Goal: Task Accomplishment & Management: Complete application form

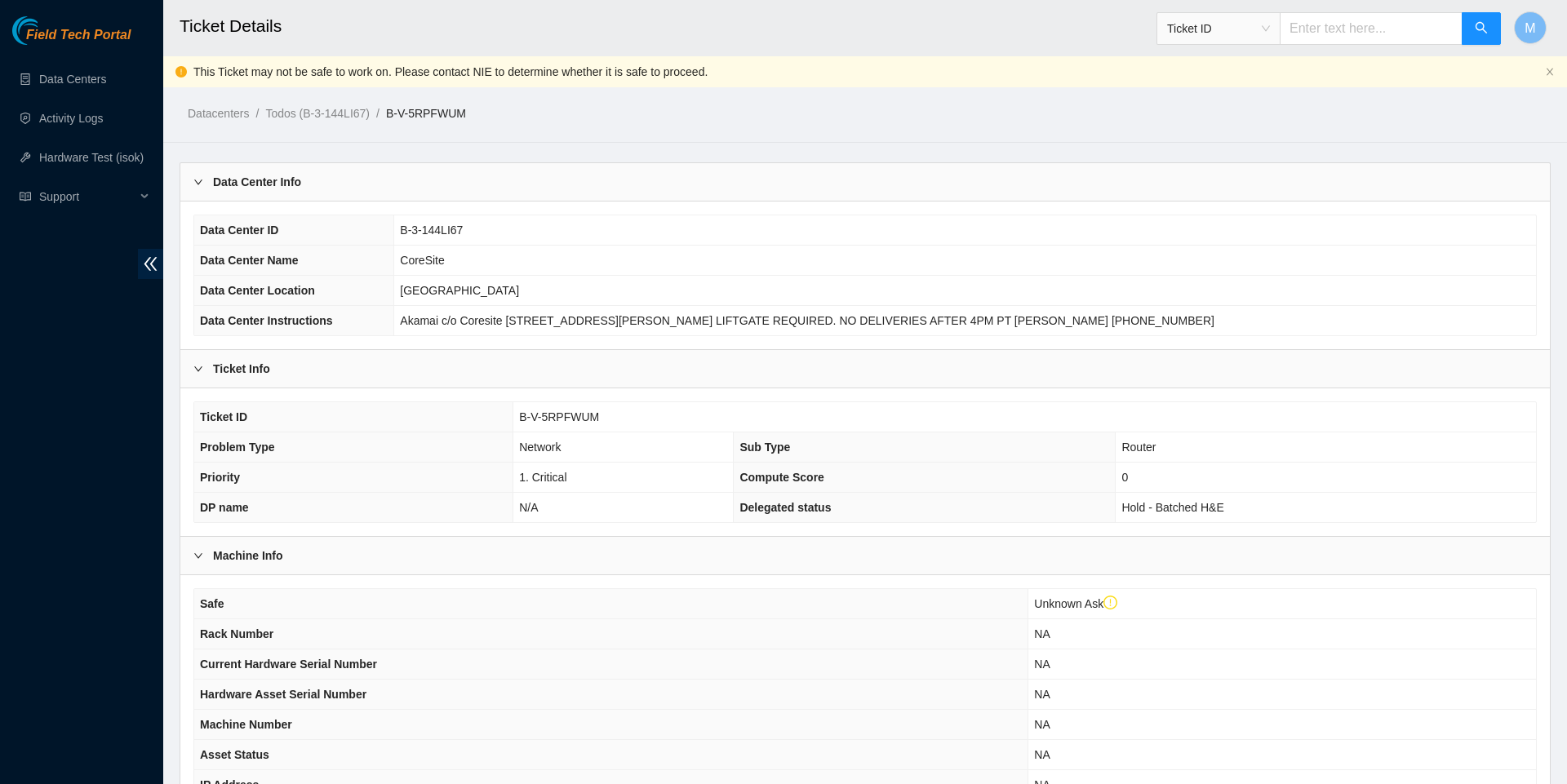
scroll to position [1995, 0]
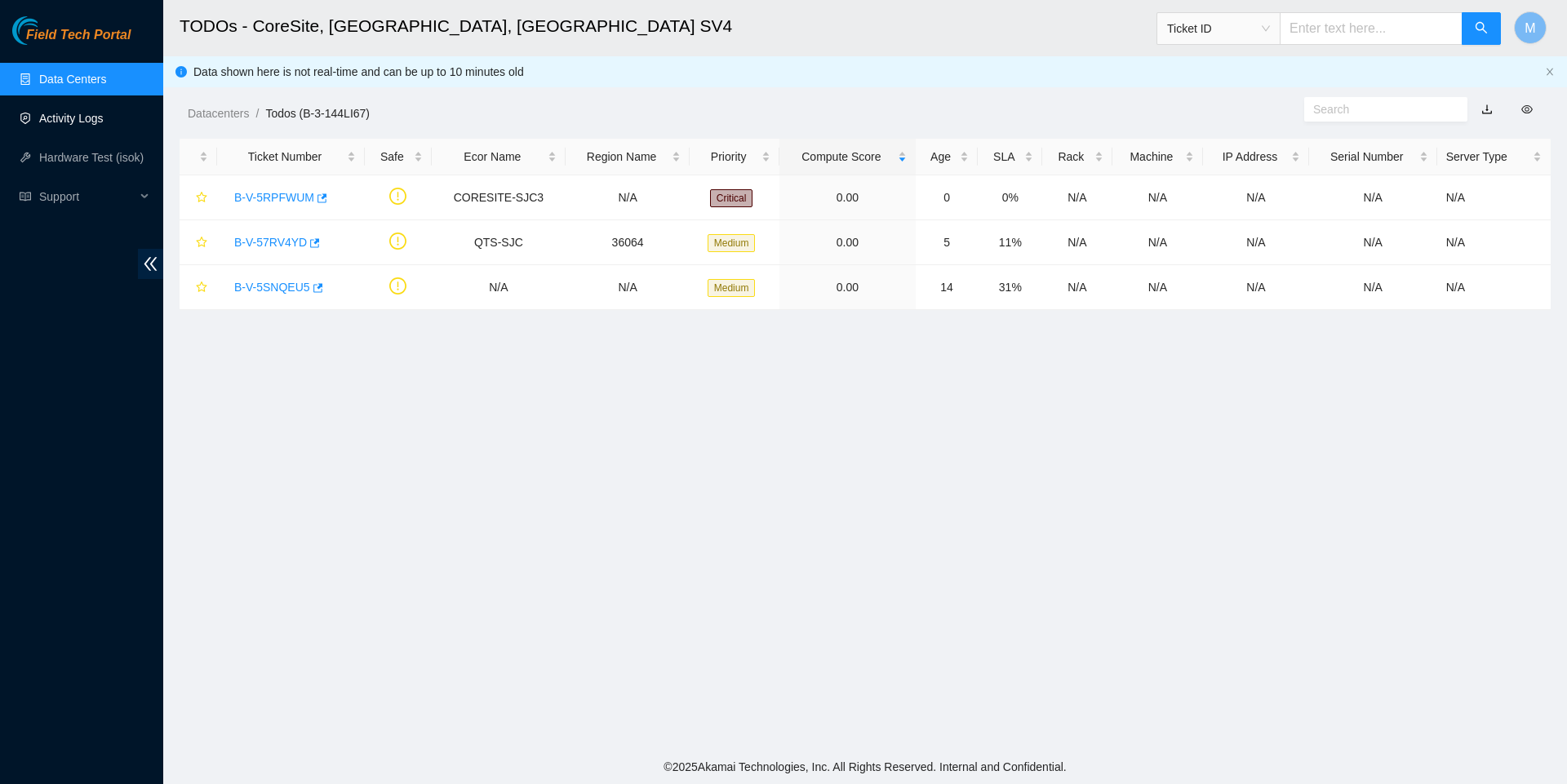
click at [91, 118] on link "Activity Logs" at bounding box center [70, 118] width 64 height 13
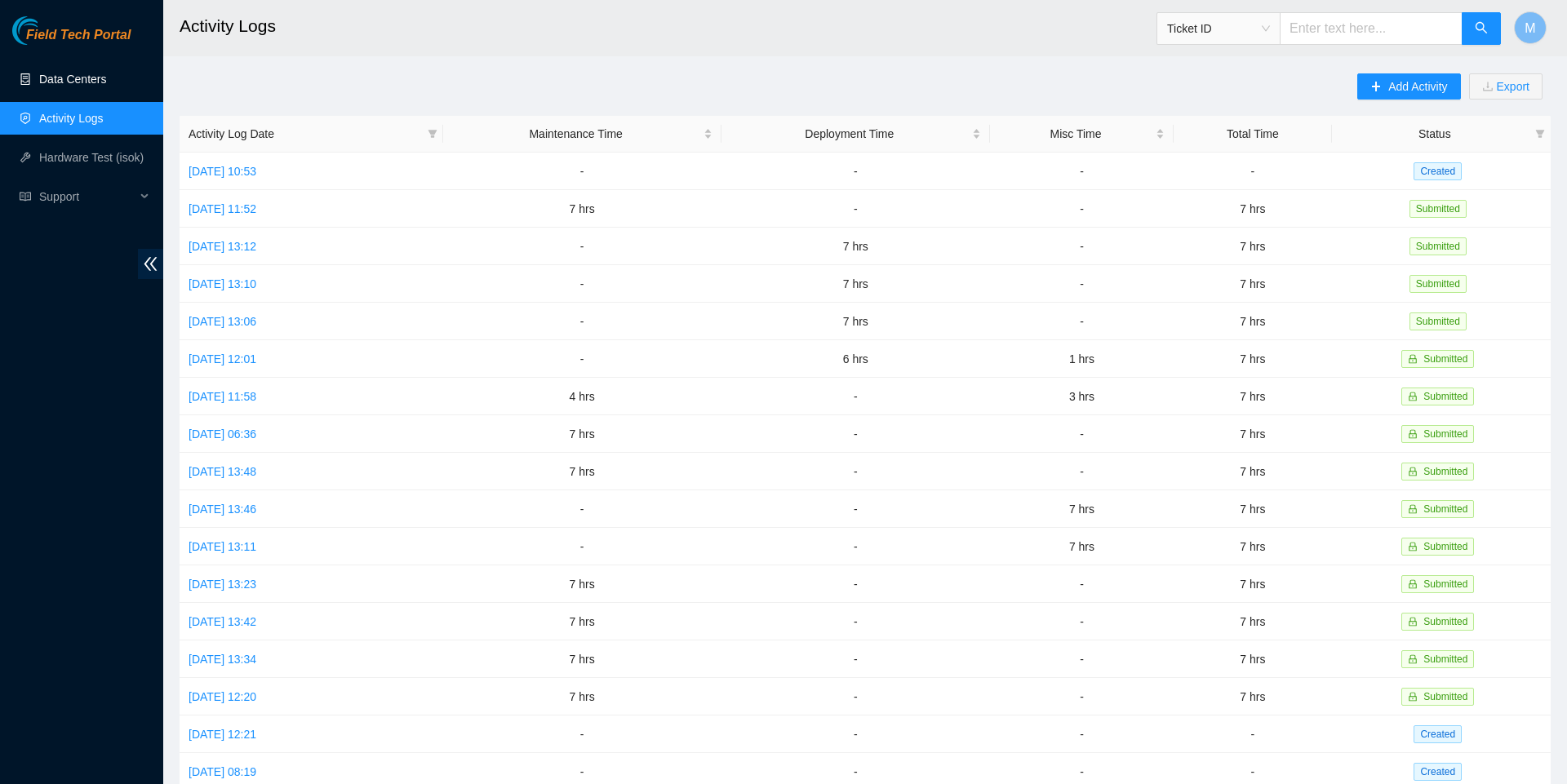
click at [87, 77] on link "Data Centers" at bounding box center [72, 78] width 67 height 13
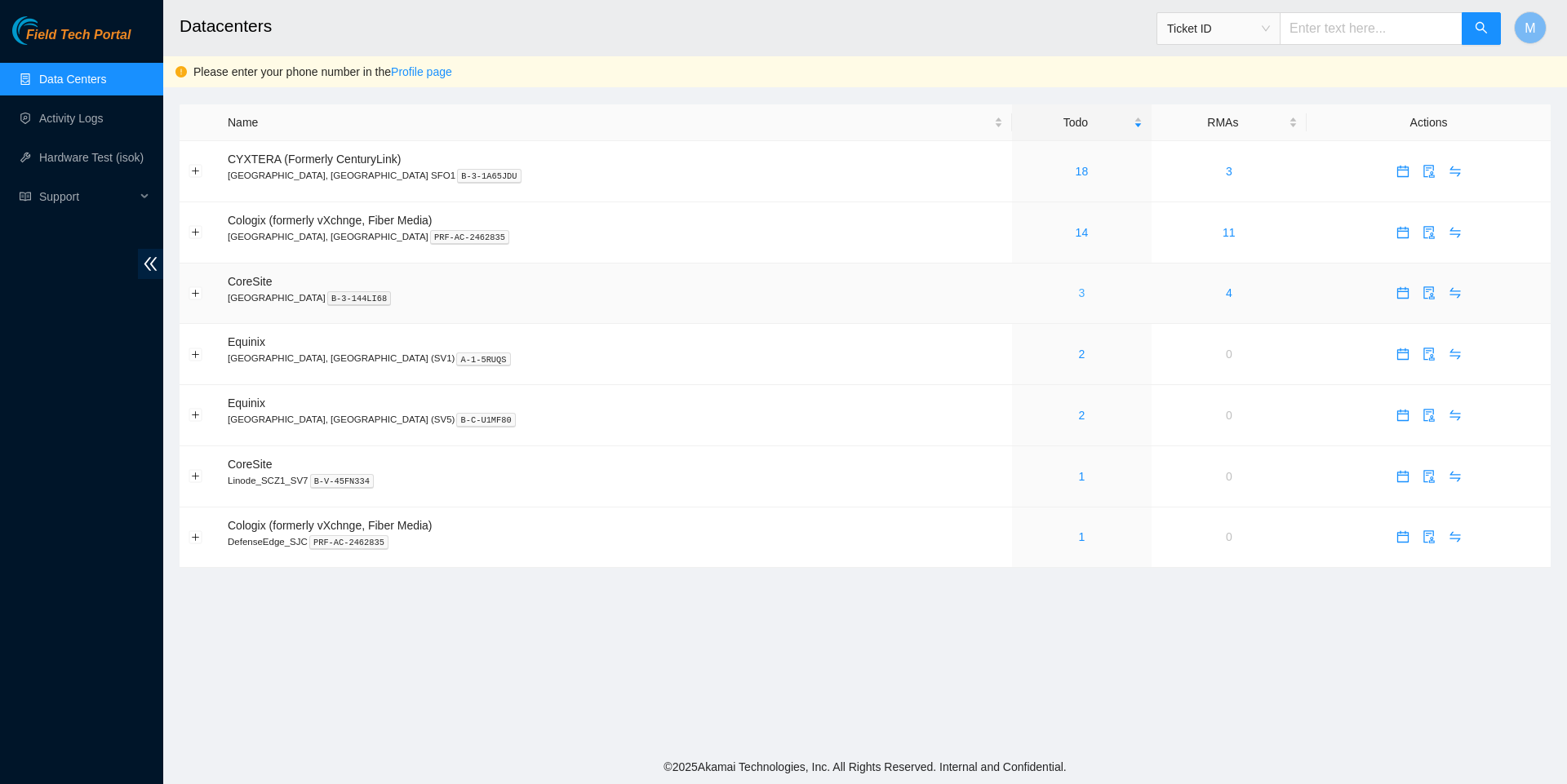
click at [1079, 298] on link "3" at bounding box center [1081, 292] width 6 height 13
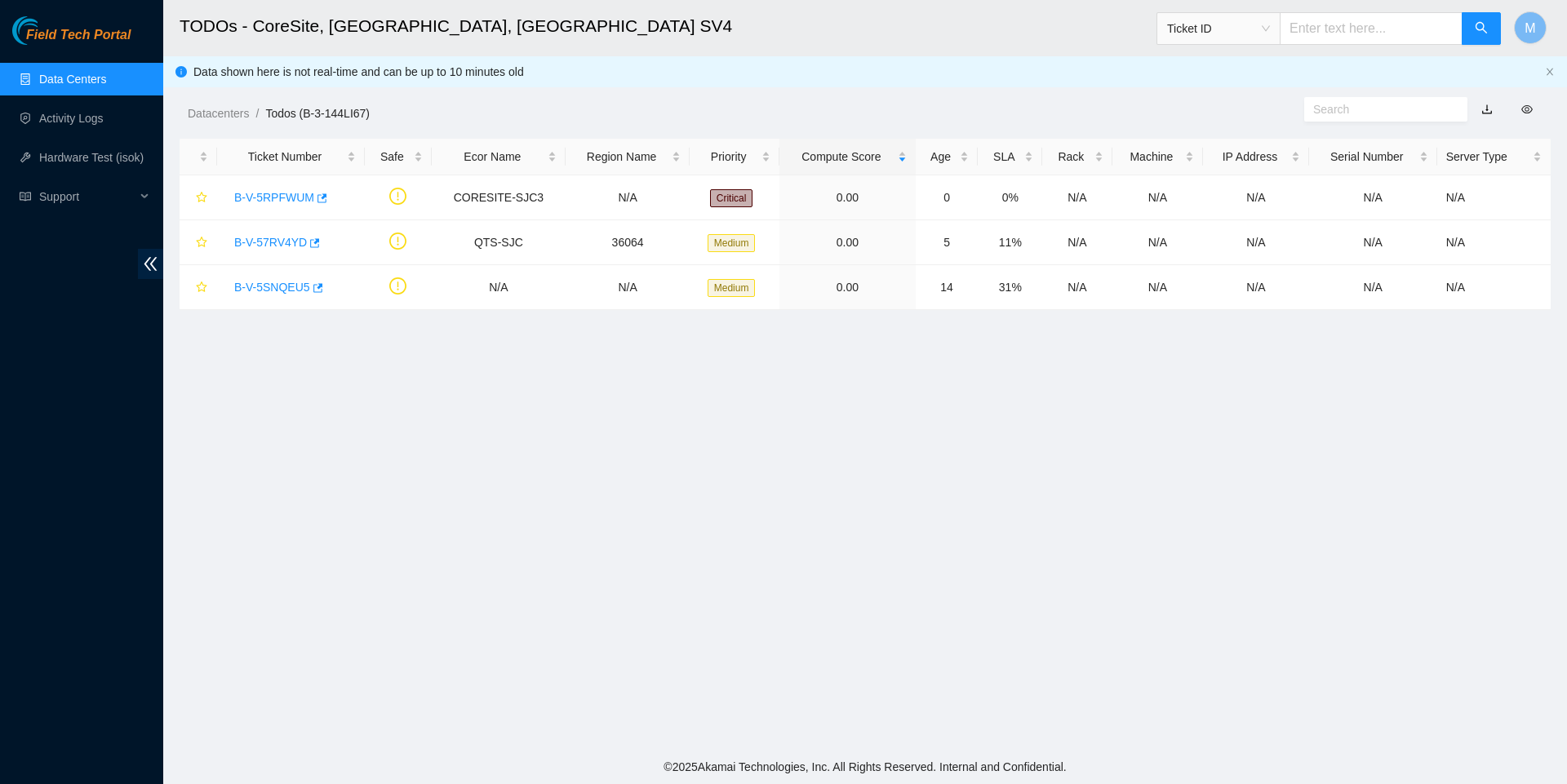
click at [73, 83] on link "Data Centers" at bounding box center [72, 78] width 67 height 13
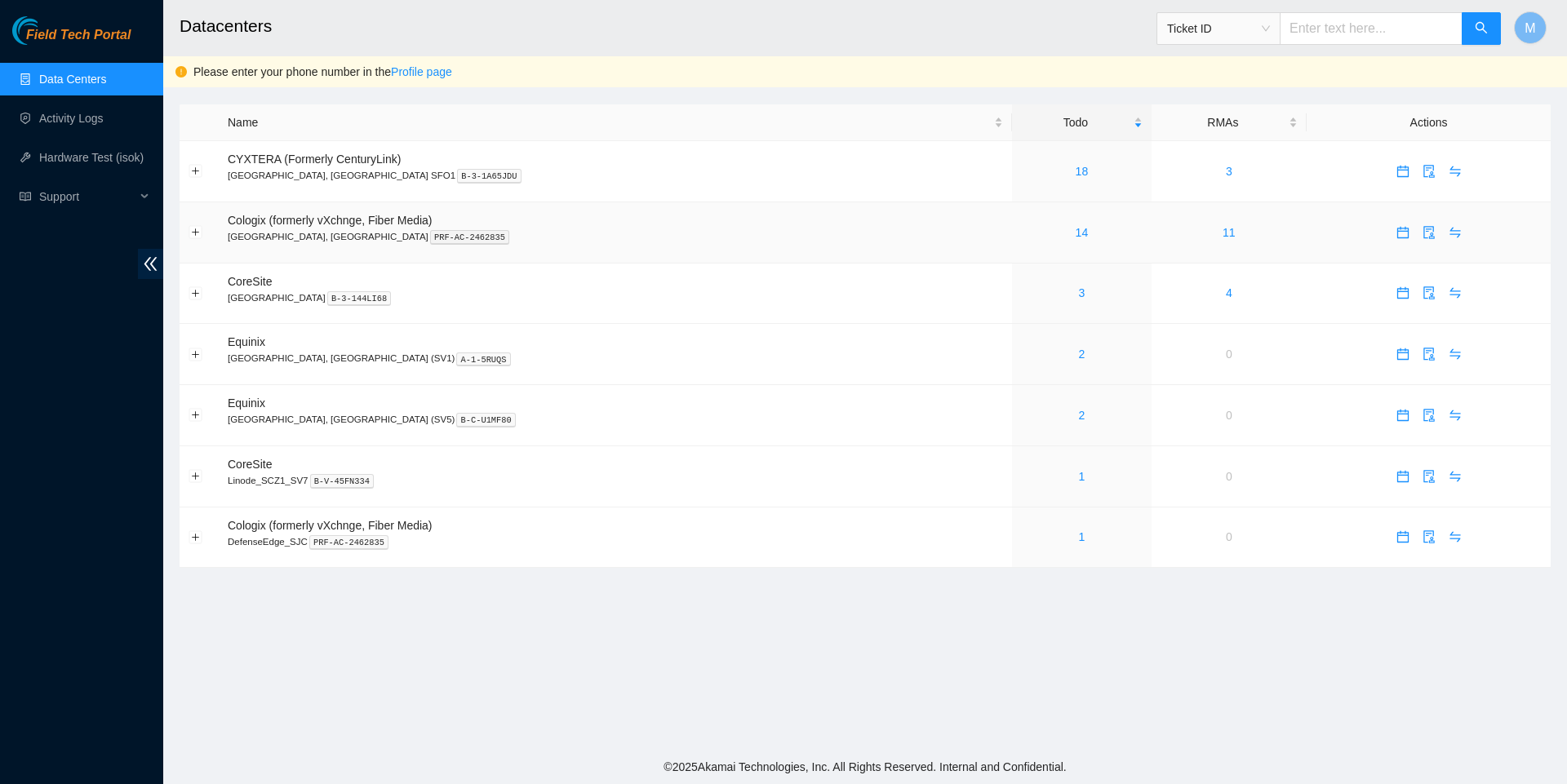
click at [1021, 238] on div "14" at bounding box center [1081, 233] width 122 height 18
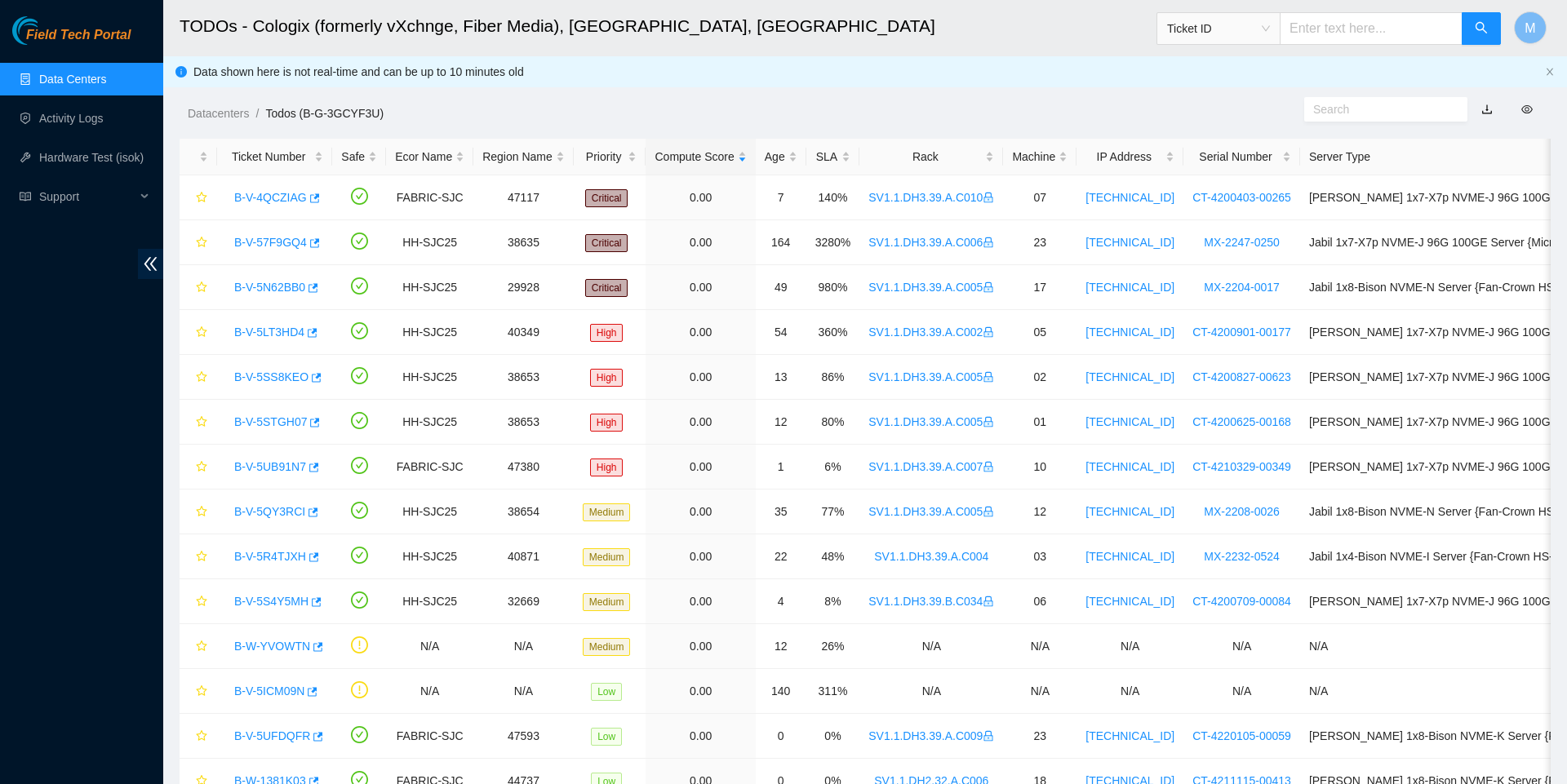
click at [98, 73] on link "Data Centers" at bounding box center [72, 78] width 67 height 13
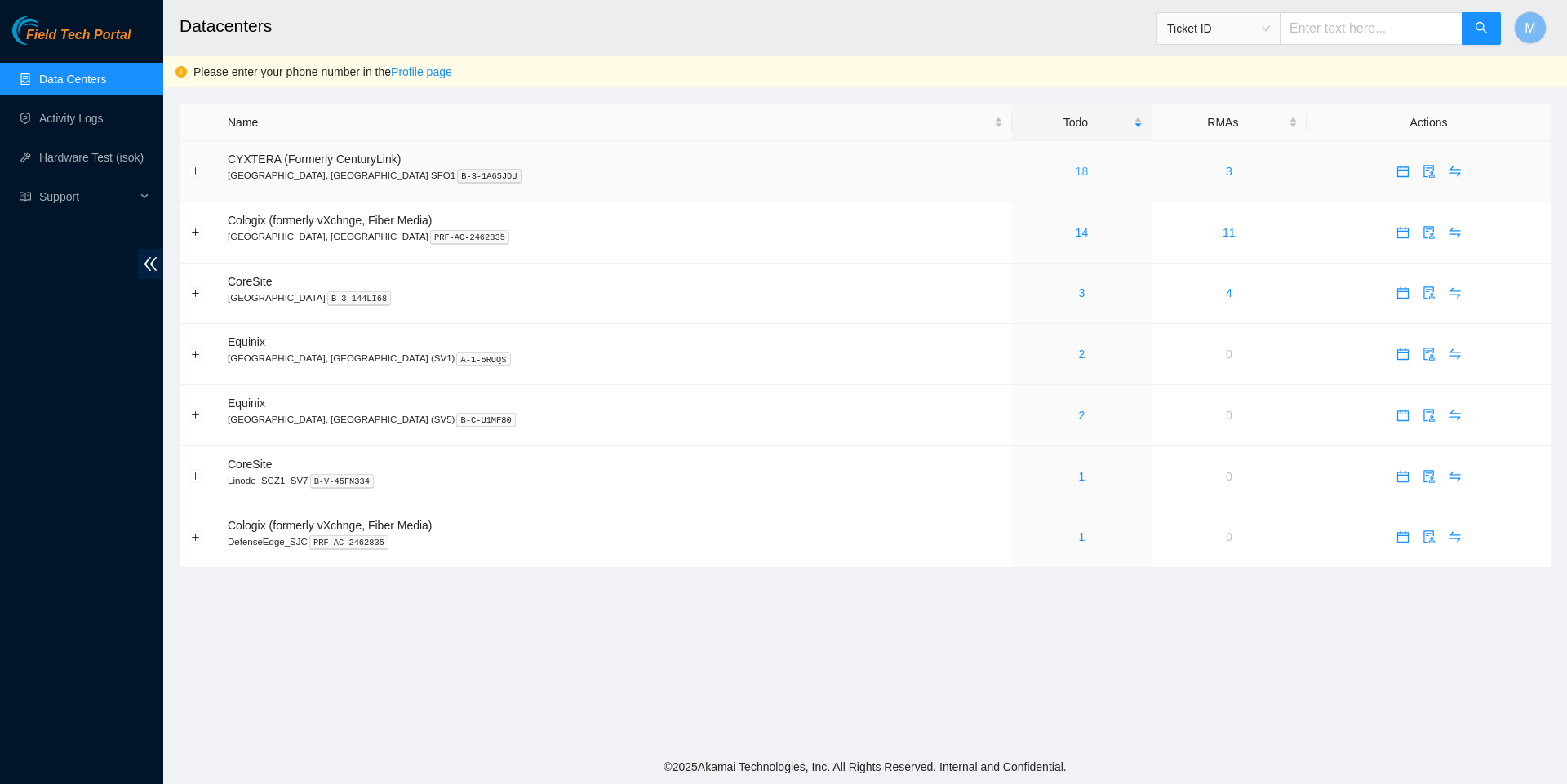
click at [1075, 171] on link "18" at bounding box center [1081, 171] width 13 height 13
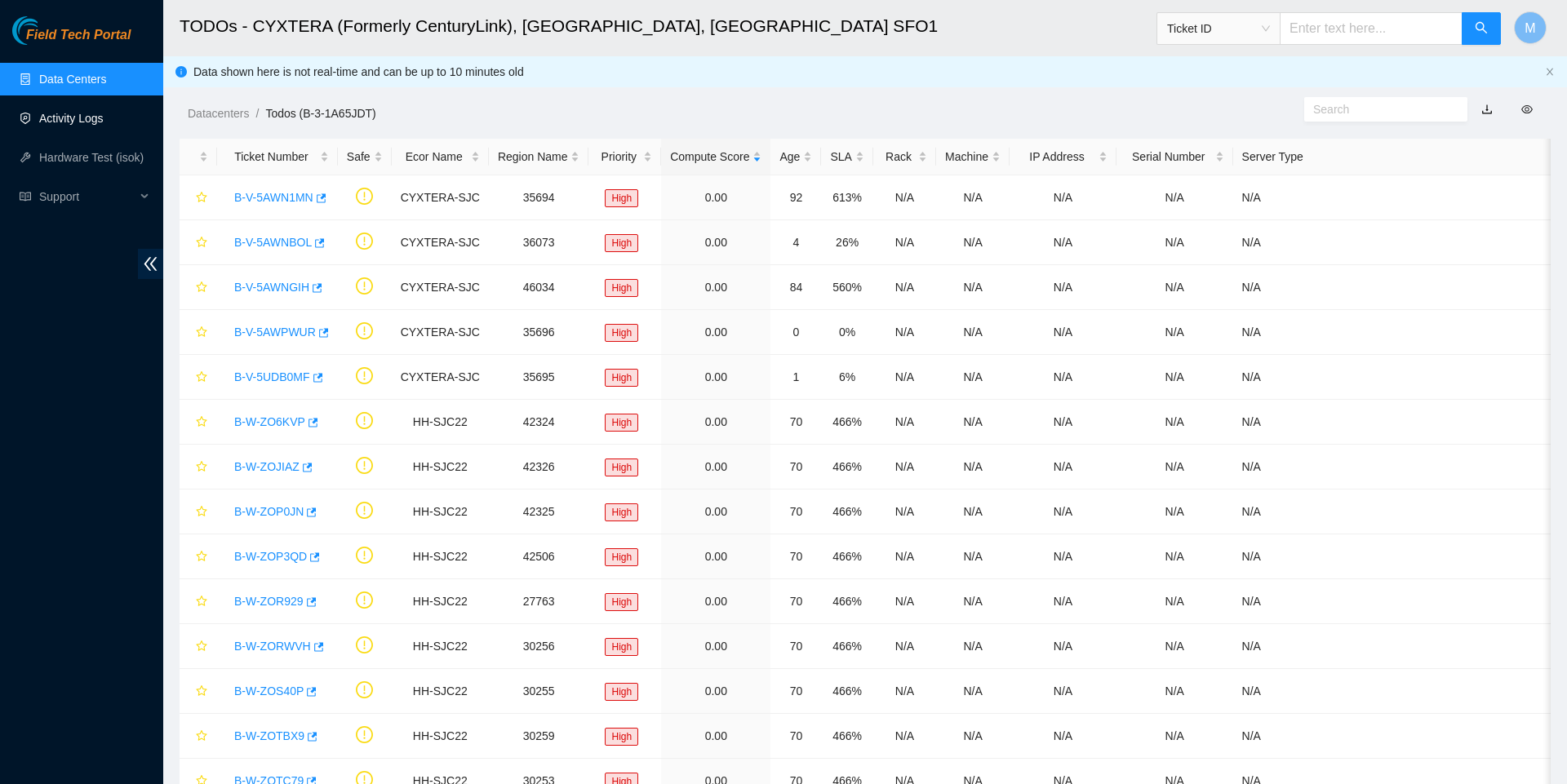
click at [69, 115] on link "Activity Logs" at bounding box center [70, 118] width 64 height 13
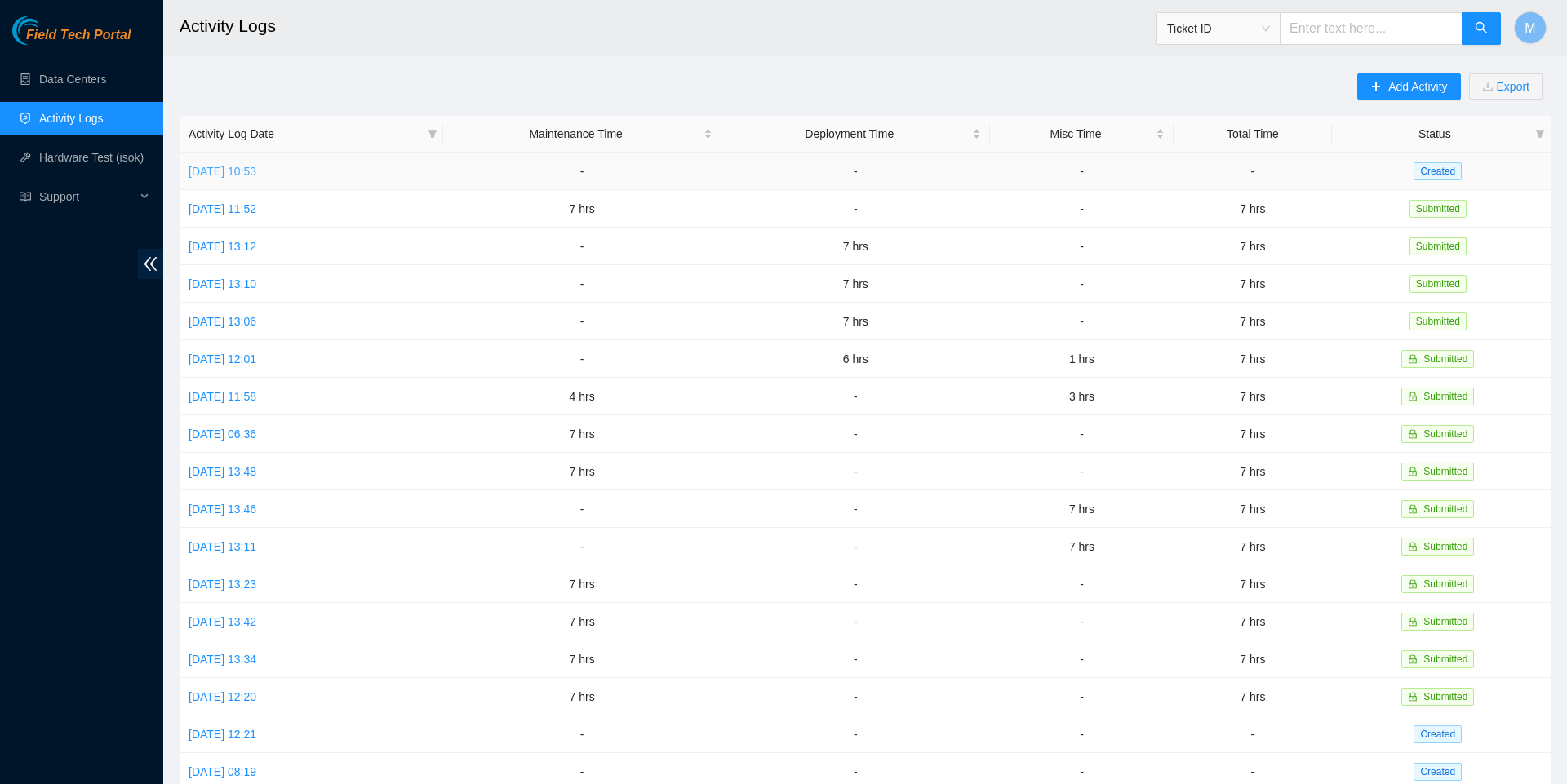
click at [256, 165] on link "Tue, 19 Aug 2025 10:53" at bounding box center [222, 171] width 68 height 13
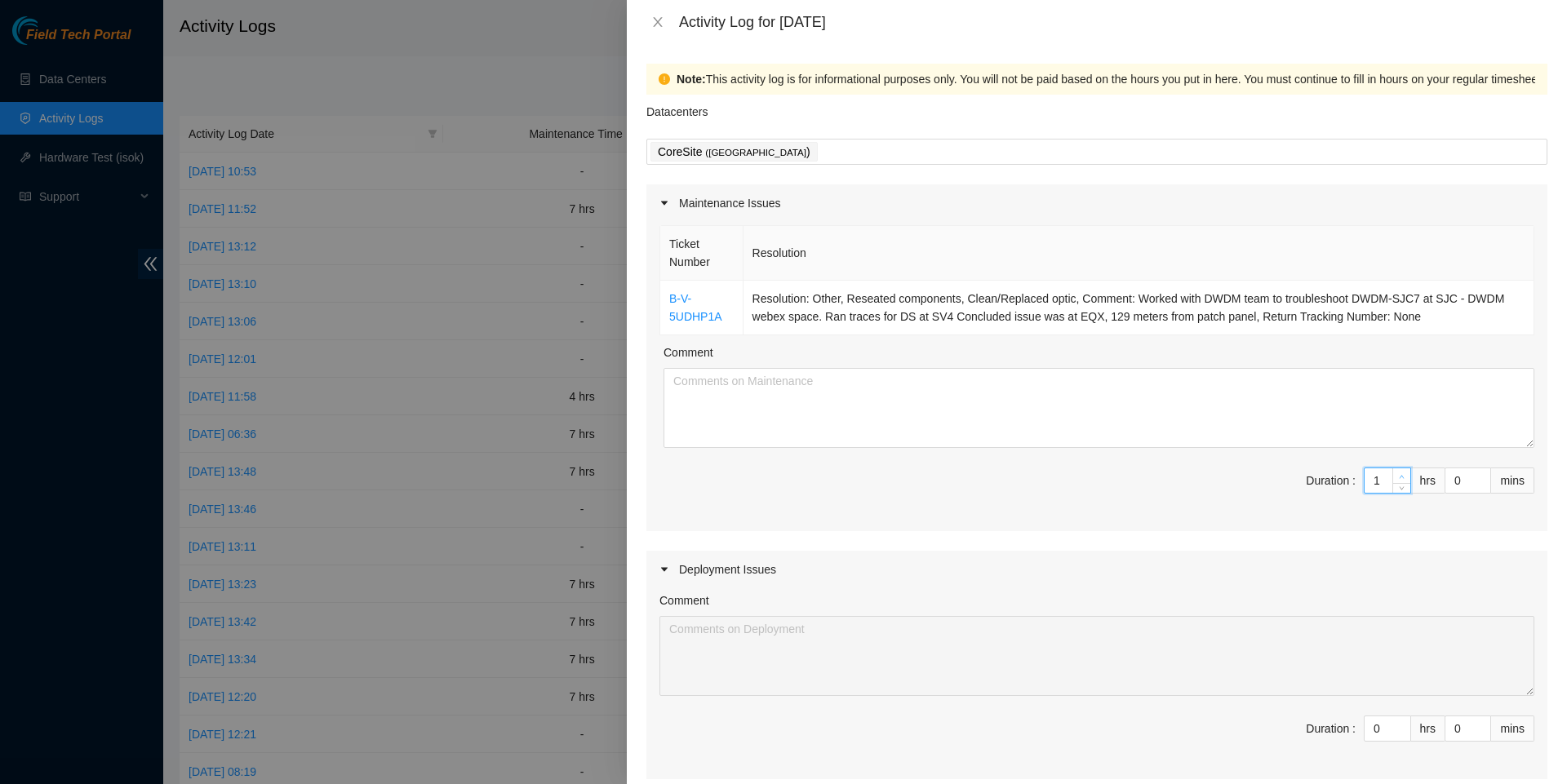
type input "1"
click at [1401, 480] on icon "up" at bounding box center [1401, 476] width 5 height 5
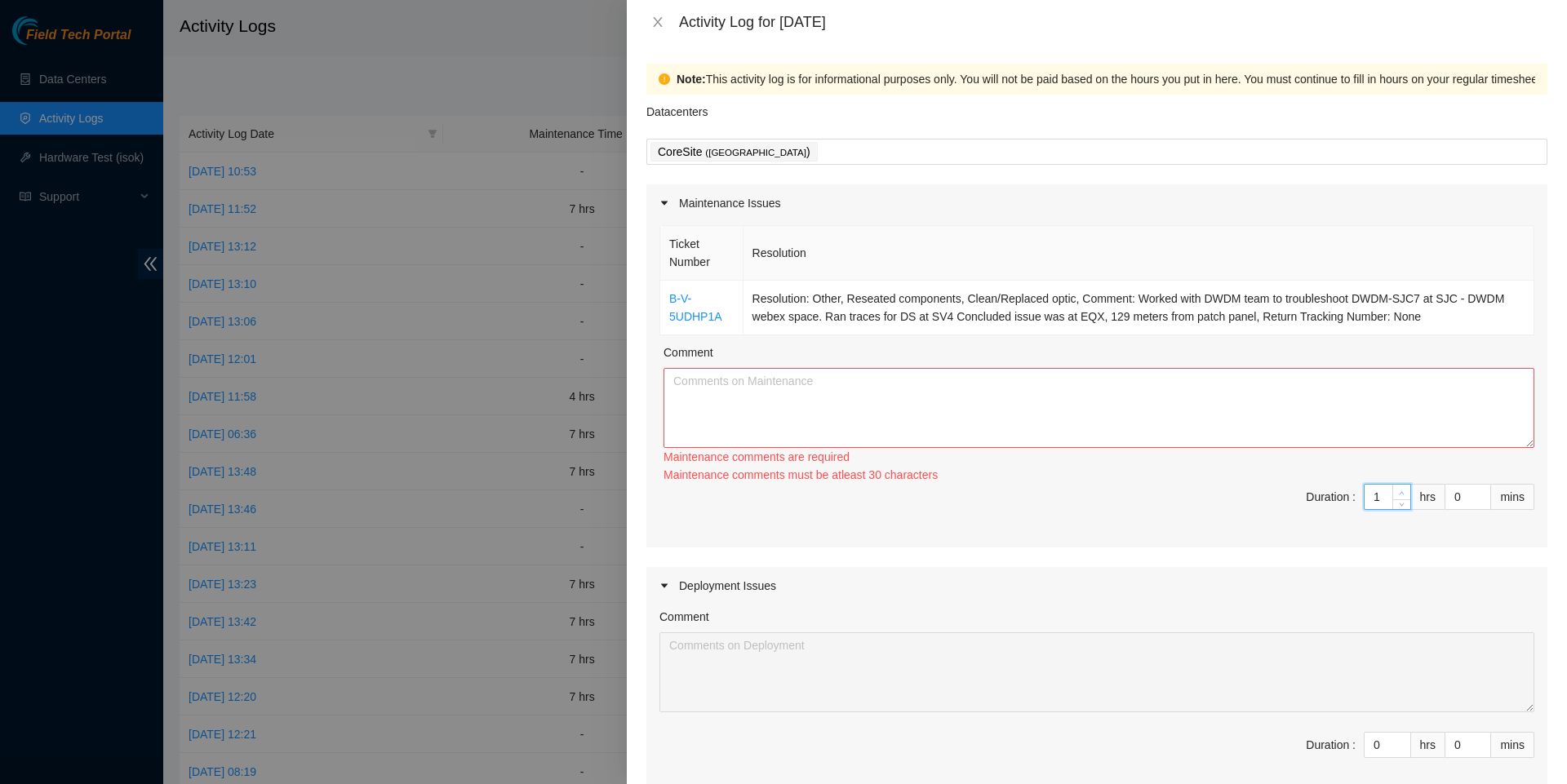
click at [1401, 483] on div "Maintenance comments must be atleast 30 characters" at bounding box center [1099, 475] width 871 height 18
click at [1400, 493] on div "1" at bounding box center [1387, 496] width 47 height 26
type input "2"
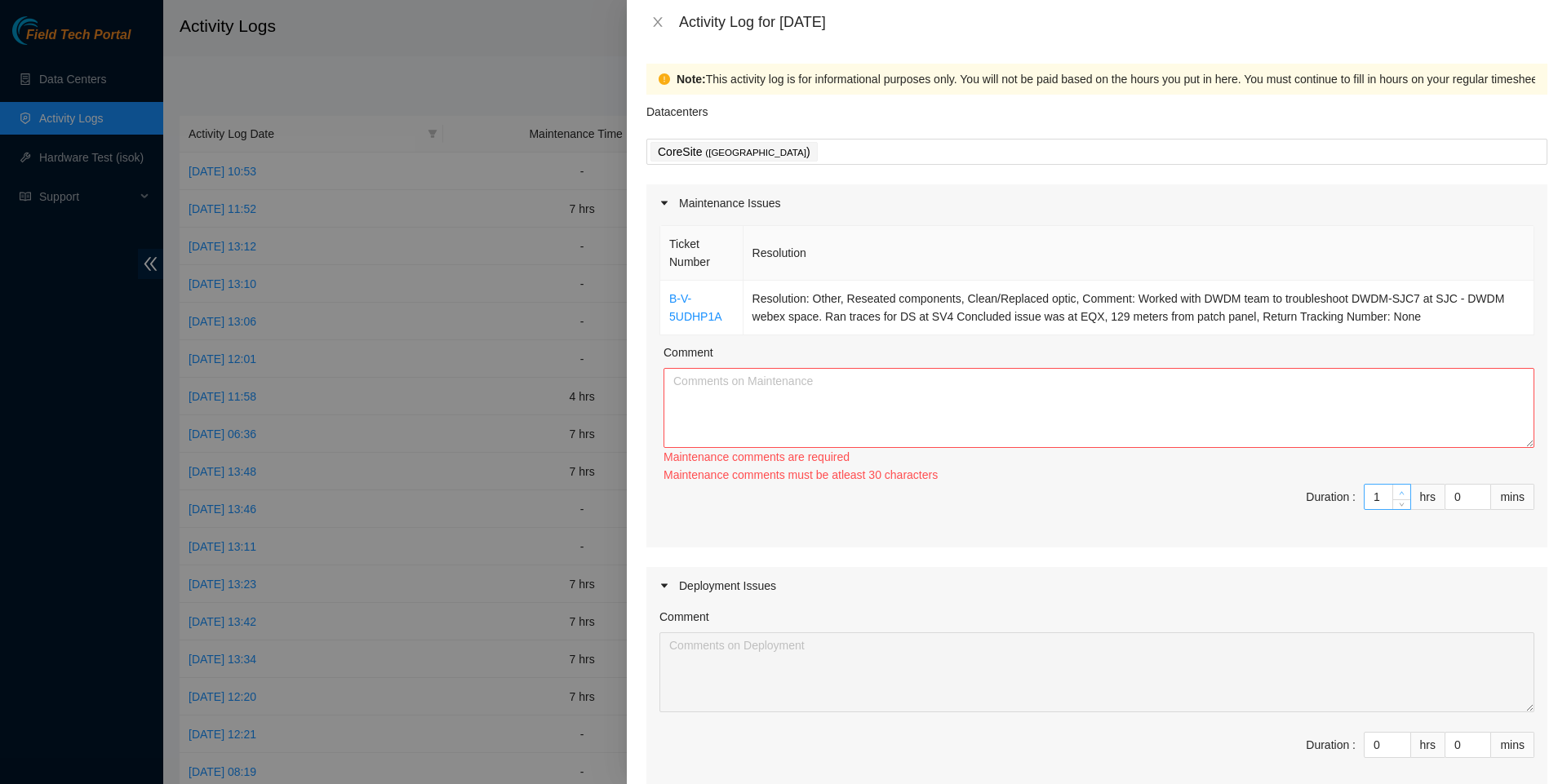
type input "2"
click at [1397, 497] on span "Increase Value" at bounding box center [1401, 492] width 18 height 14
type input "3"
click at [1397, 497] on span "up" at bounding box center [1402, 493] width 10 height 10
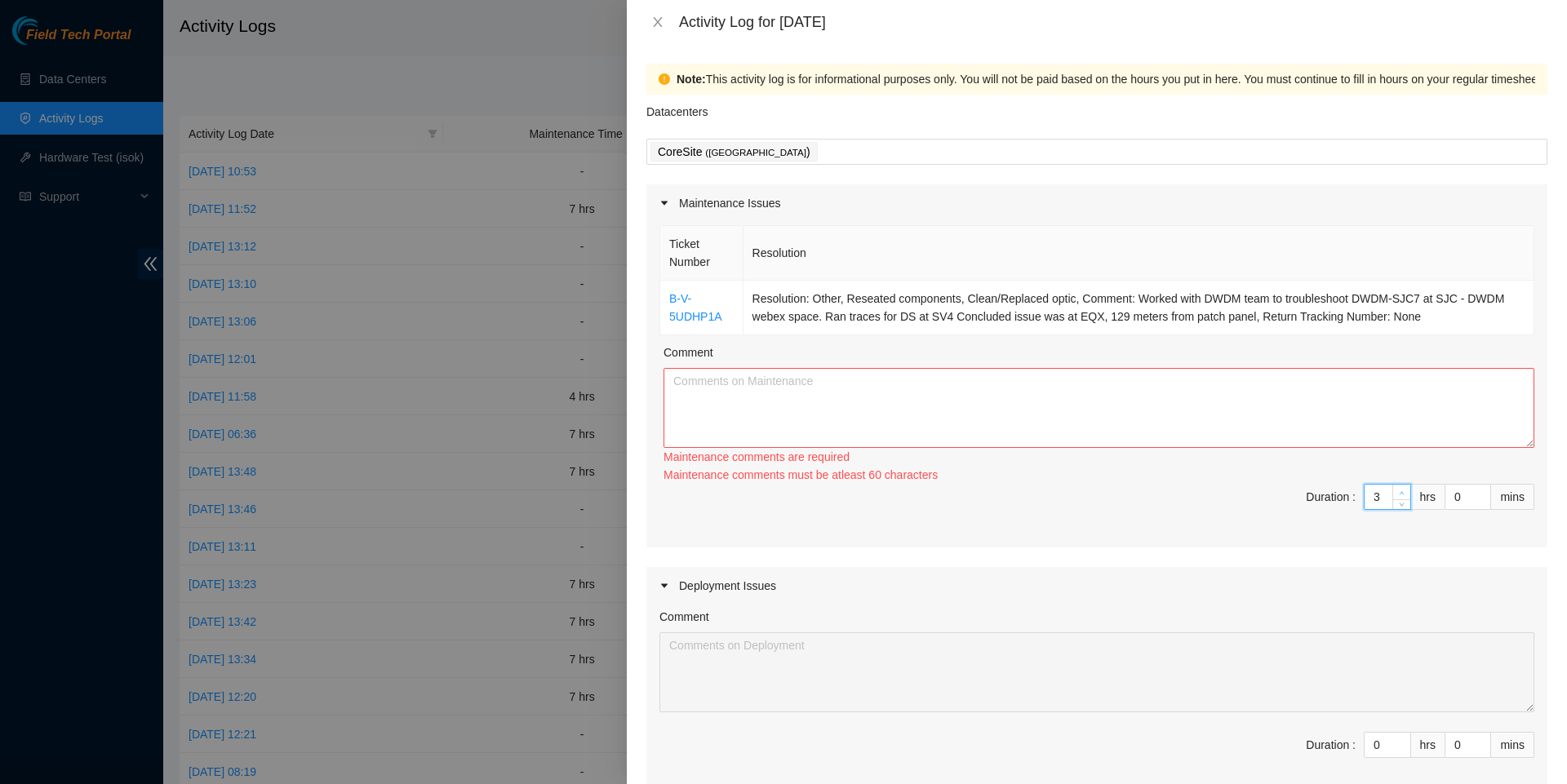
type input "4"
click at [1397, 497] on span "Increase Value" at bounding box center [1401, 492] width 18 height 14
type input "5"
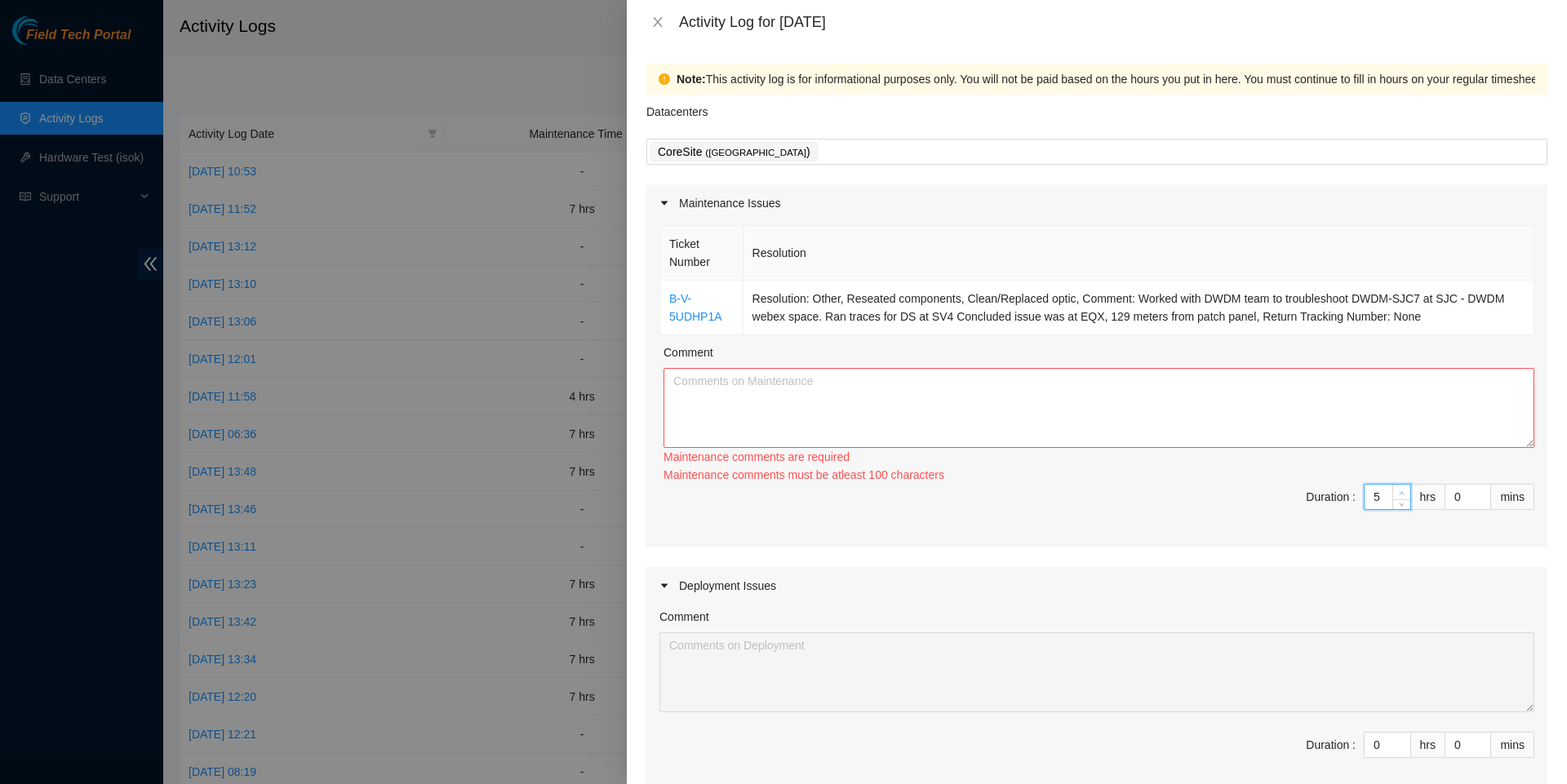
click at [1397, 497] on span "up" at bounding box center [1402, 493] width 10 height 10
type input "6"
click at [1397, 497] on span "up" at bounding box center [1402, 493] width 10 height 10
click at [1297, 442] on textarea "Comment" at bounding box center [1099, 408] width 871 height 80
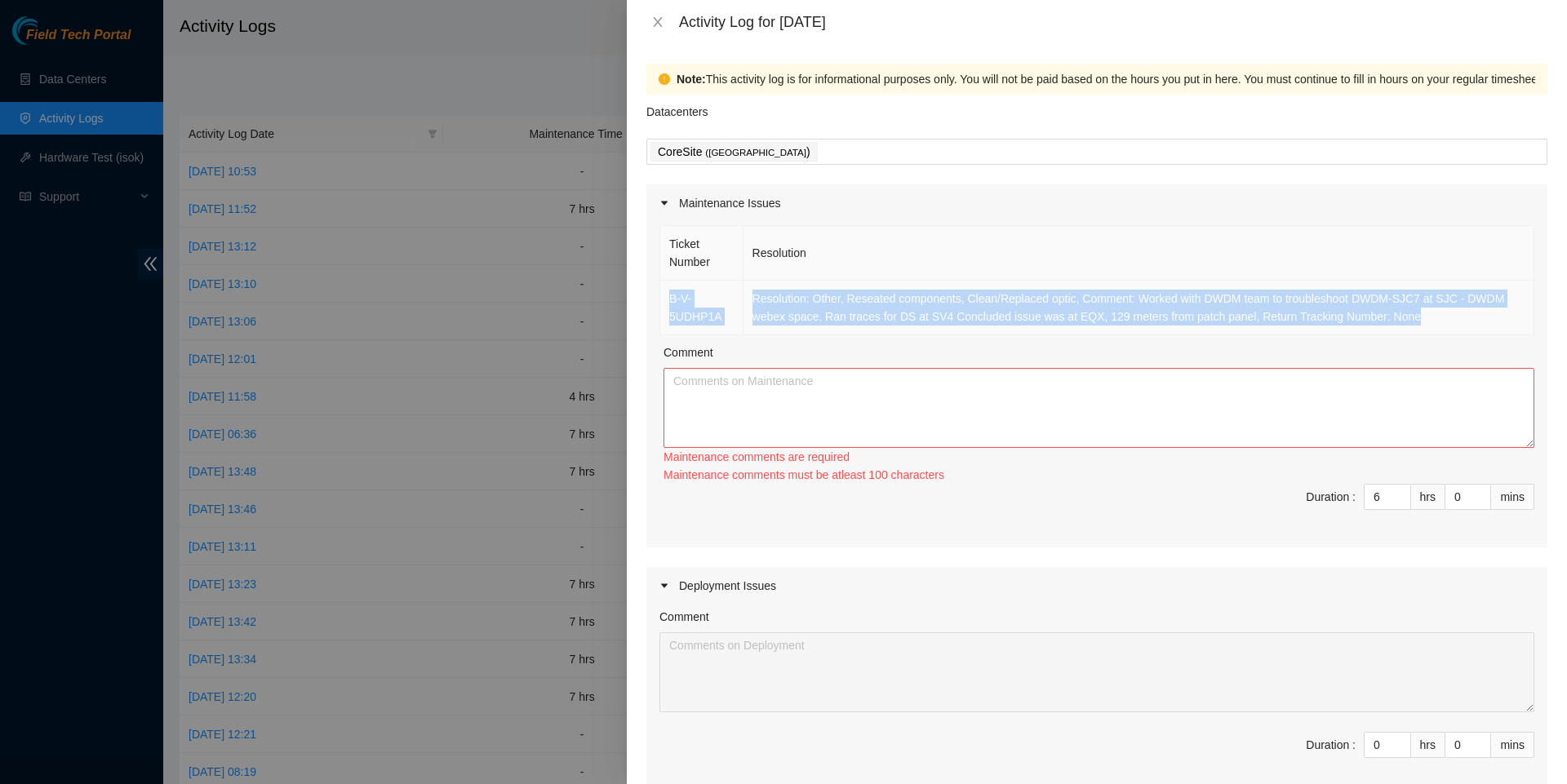
drag, startPoint x: 1499, startPoint y: 324, endPoint x: 672, endPoint y: 291, distance: 827.7
click at [672, 291] on tr "B-V-5UDHP1A Resolution: Other, Reseated components, Clean/Replaced optic, Comme…" at bounding box center [1097, 308] width 874 height 55
copy tr "B-V-5UDHP1A Resolution: Other, Reseated components, Clean/Replaced optic, Comme…"
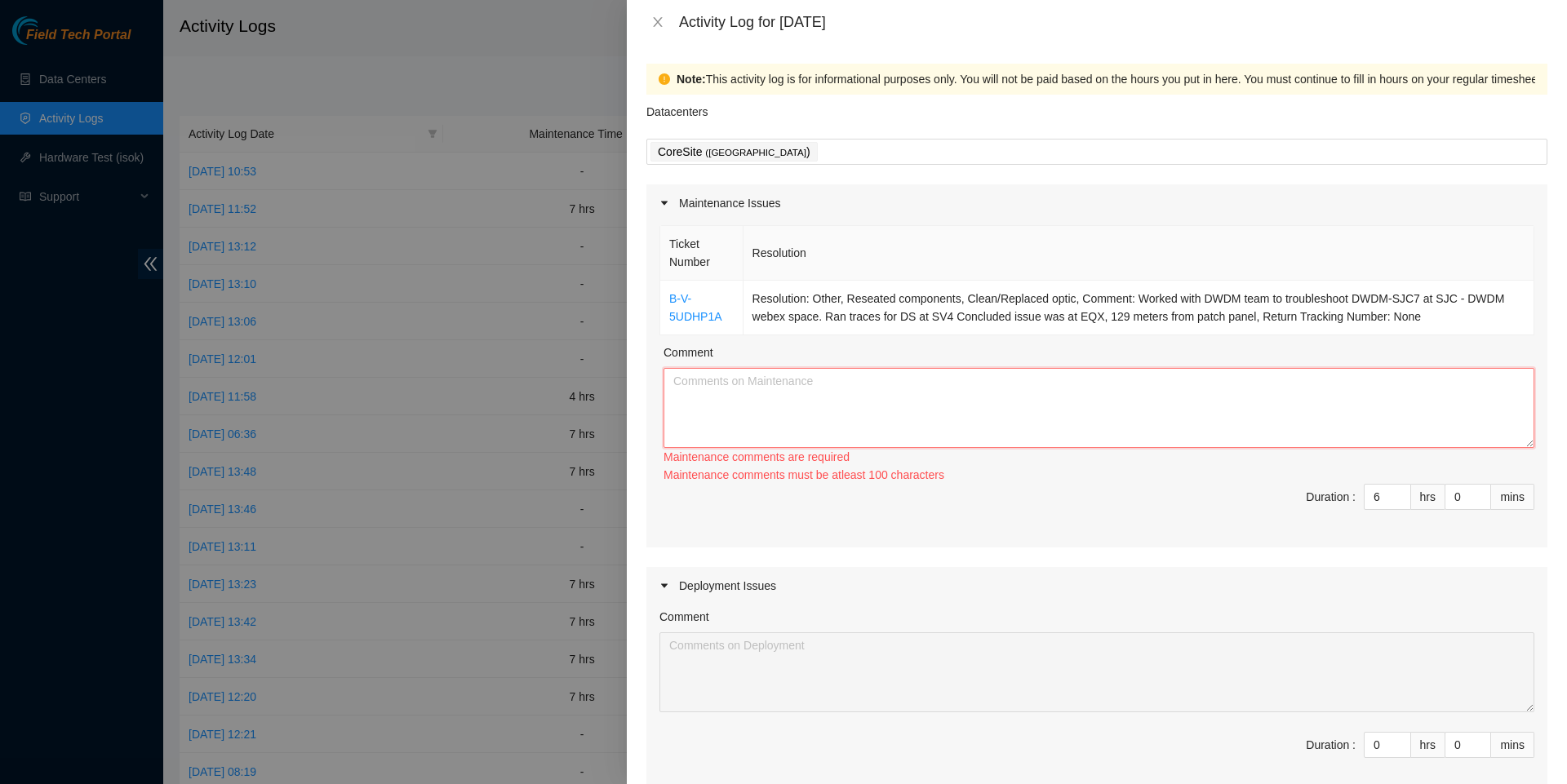
click at [691, 420] on textarea "Comment" at bounding box center [1099, 408] width 871 height 80
paste textarea "B-V-5UDHP1A Resolution: Other, Reseated components, Clean/Replaced optic, Comme…"
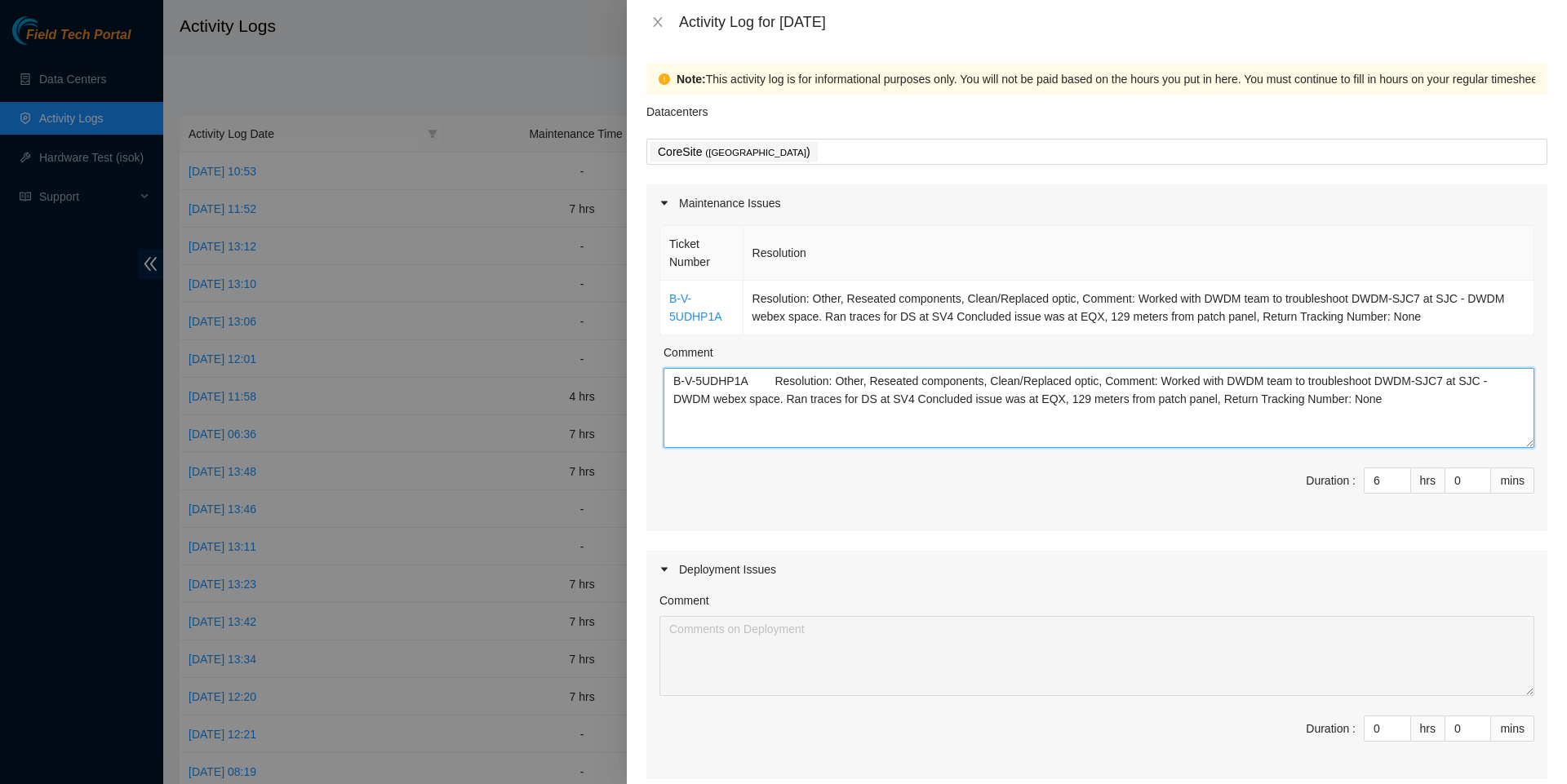
click at [671, 388] on textarea "B-V-5UDHP1A Resolution: Other, Reseated components, Clean/Replaced optic, Comme…" at bounding box center [1099, 408] width 871 height 80
click at [706, 446] on textarea "B-V-5UDHP1A Resolution: Other, Reseated components, Clean/Replaced optic, Comme…" at bounding box center [1099, 408] width 871 height 80
click at [670, 386] on textarea "B-V-5UDHP1A Resolution: Other, Reseated components, Clean/Replaced optic, Comme…" at bounding box center [1099, 408] width 871 height 80
click at [667, 436] on textarea "At coresite B-V-5UDHP1A Resolution: Other, Reseated components, Clean/Replaced …" at bounding box center [1099, 408] width 871 height 80
click at [672, 386] on textarea "At coresite B-V-5UDHP1A Resolution: Other, Reseated components, Clean/Replaced …" at bounding box center [1099, 408] width 871 height 80
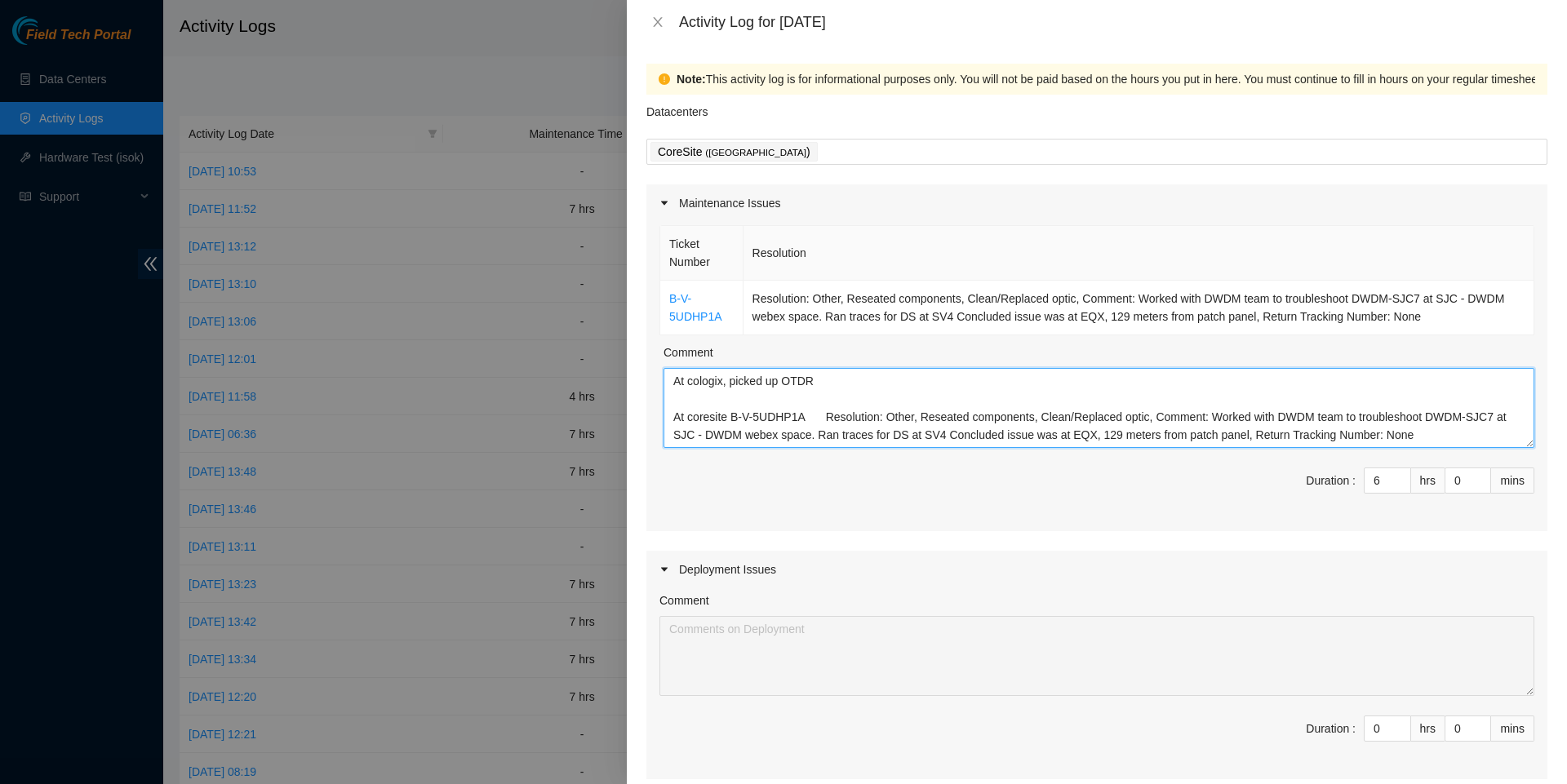
click at [784, 438] on textarea "At cologix, picked up OTDR At coresite B-V-5UDHP1A Resolution: Other, Reseated …" at bounding box center [1099, 408] width 871 height 80
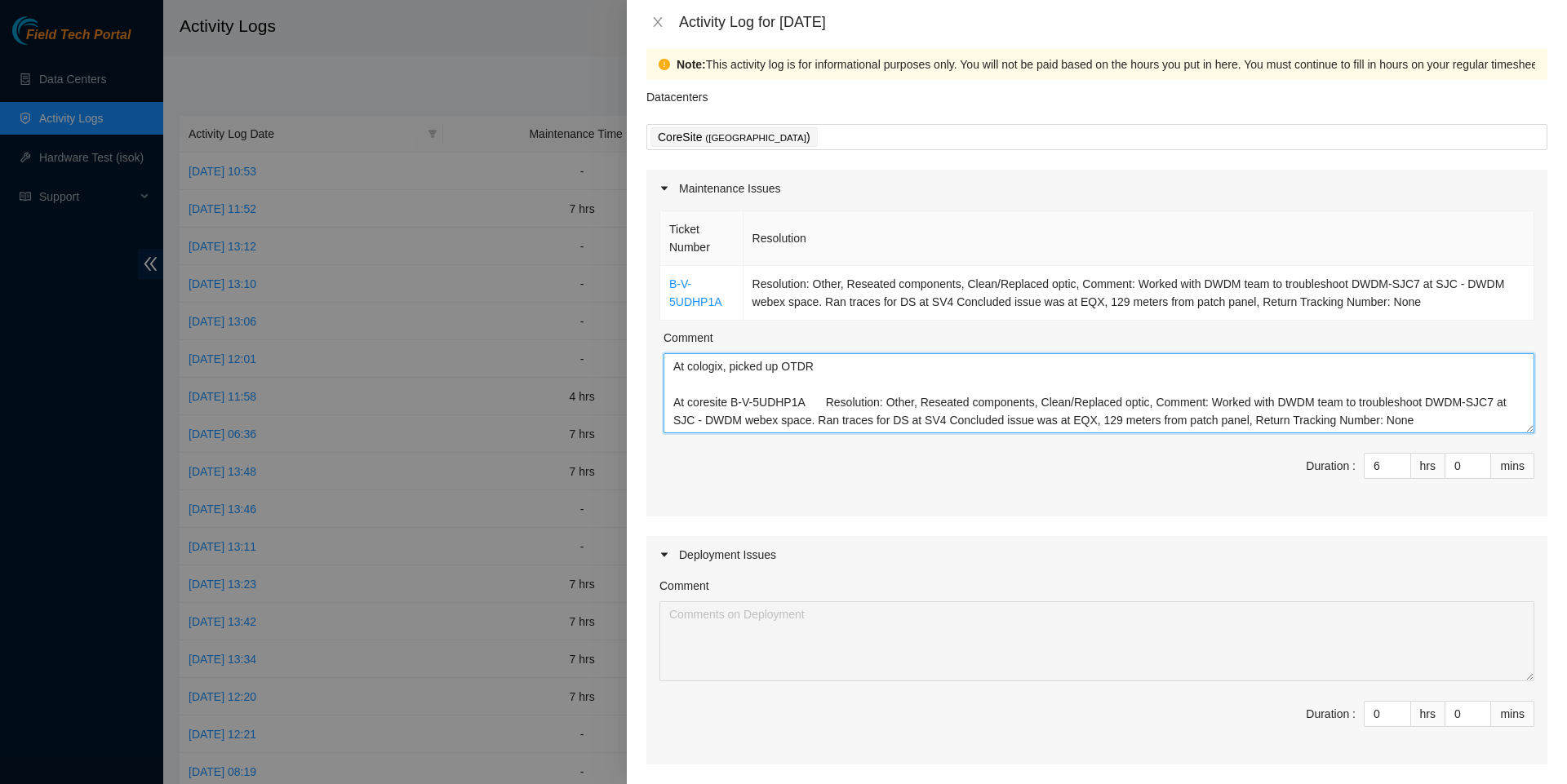
scroll to position [20, 0]
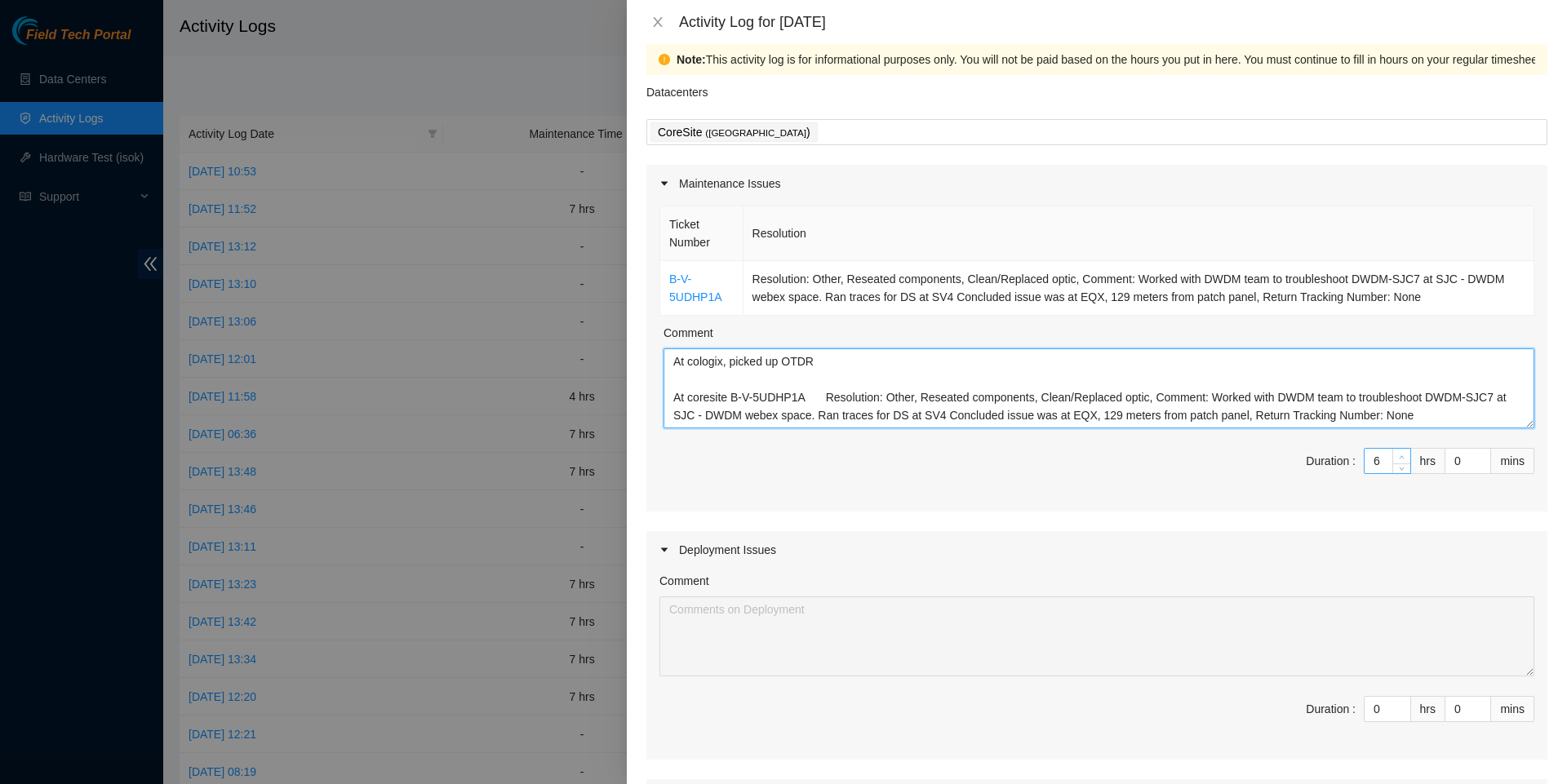
type textarea "At cologix, picked up OTDR At coresite B-V-5UDHP1A Resolution: Other, Reseated …"
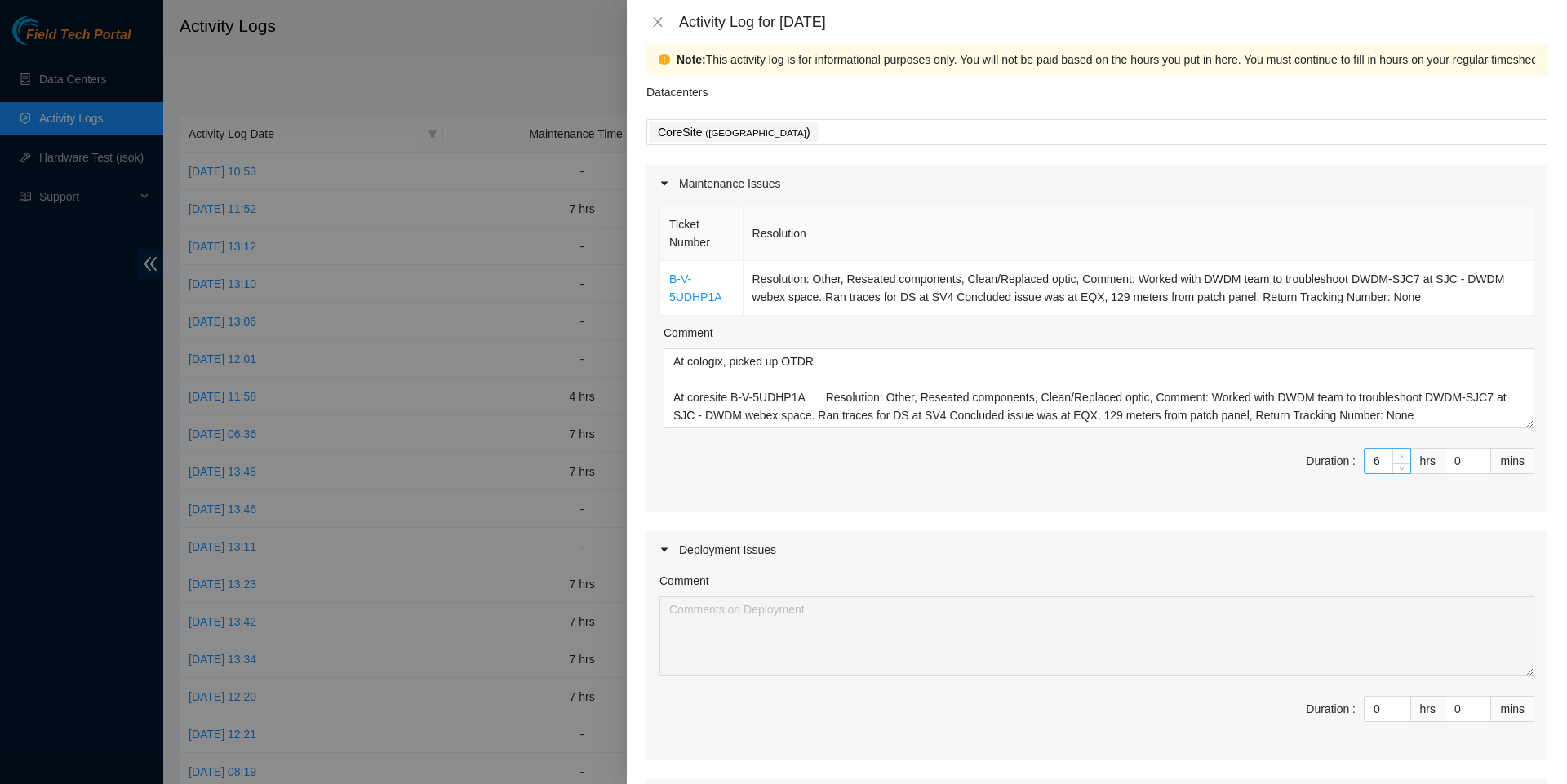
type input "7"
click at [1402, 460] on icon "up" at bounding box center [1401, 457] width 5 height 5
type input "6"
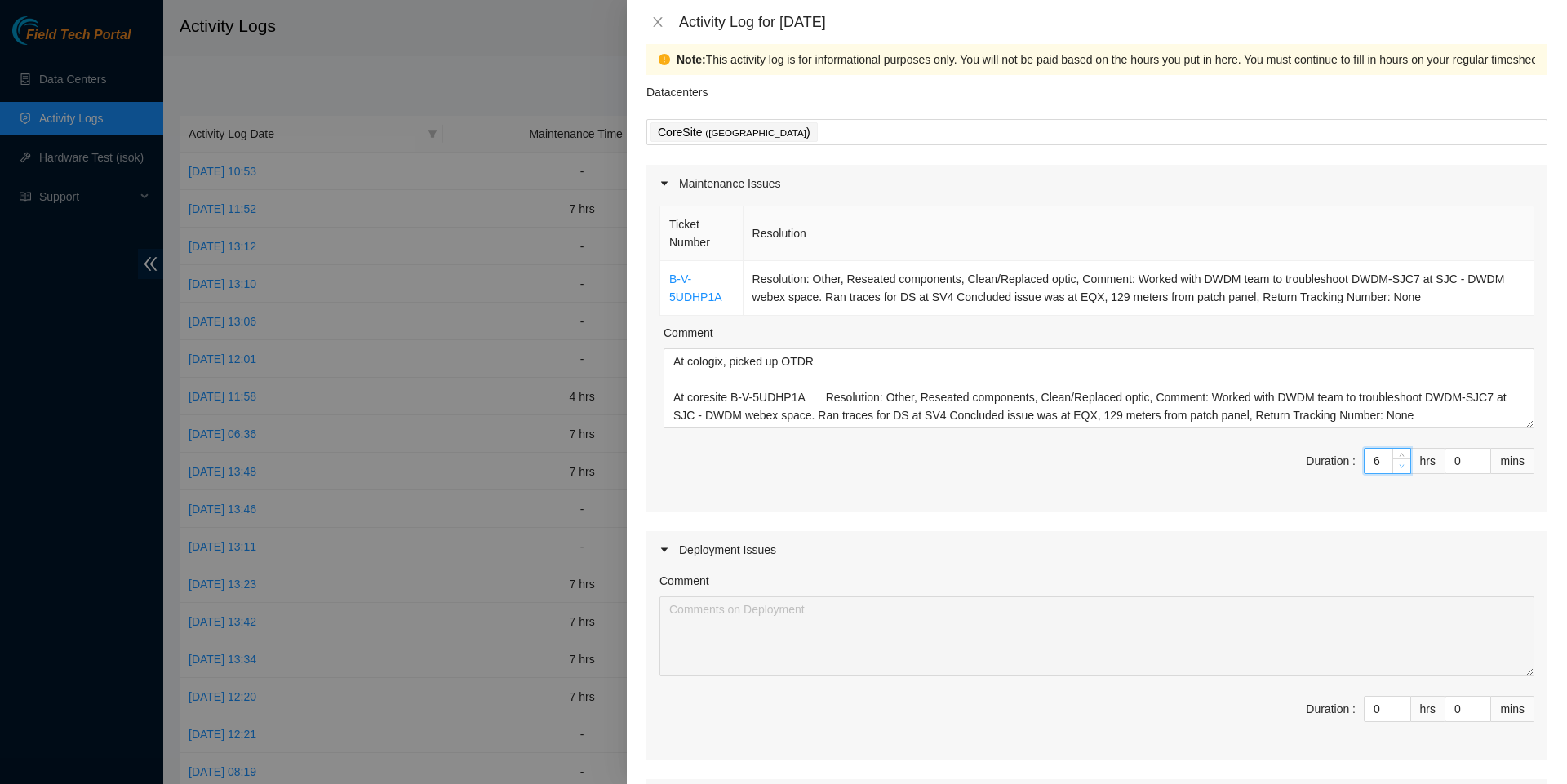
click at [1401, 469] on icon "down" at bounding box center [1401, 466] width 5 height 5
click at [1238, 488] on span "Duration : 6 hrs 0 mins" at bounding box center [1096, 470] width 875 height 46
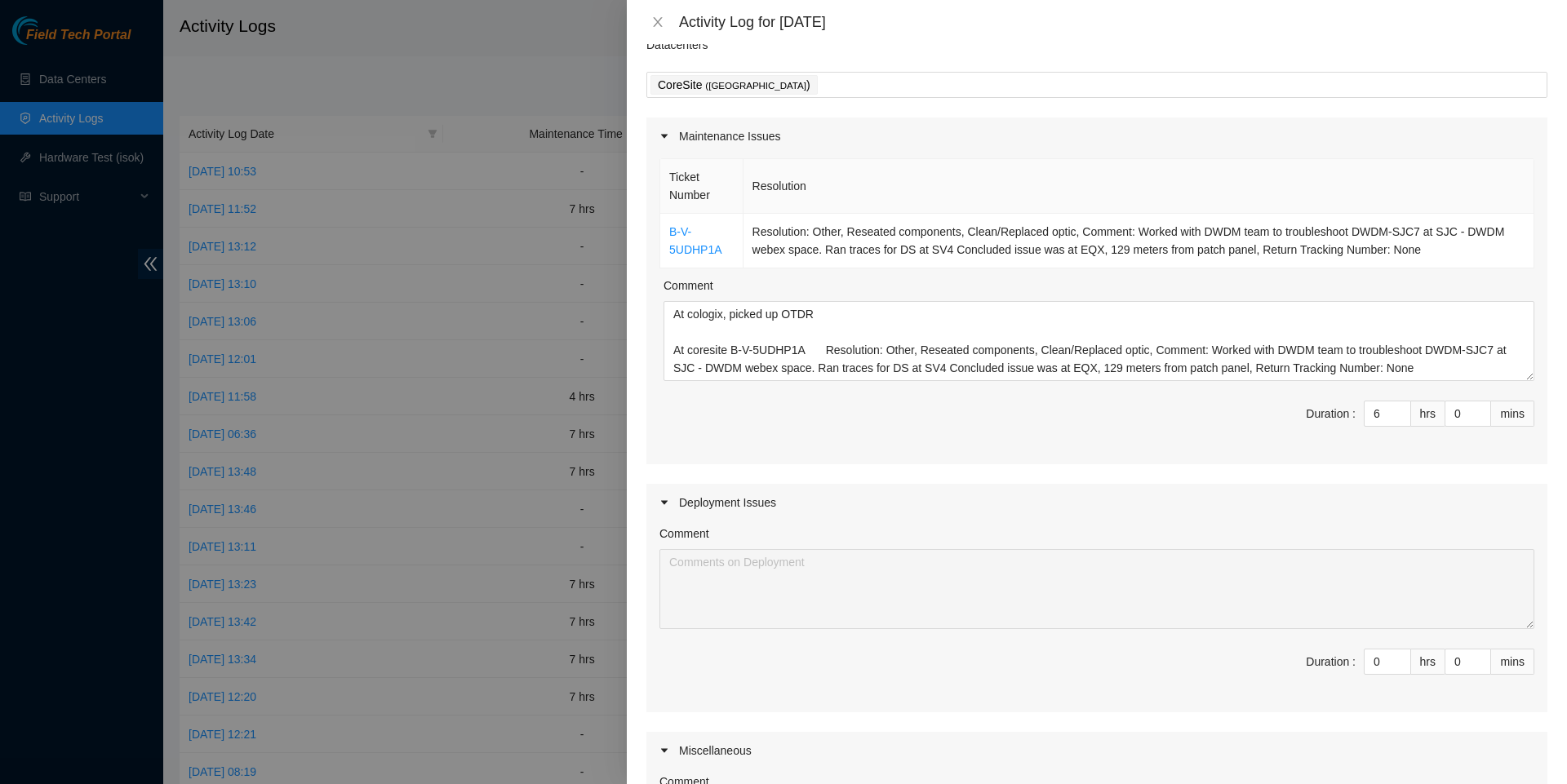
scroll to position [72, 0]
type input "1"
type input "7"
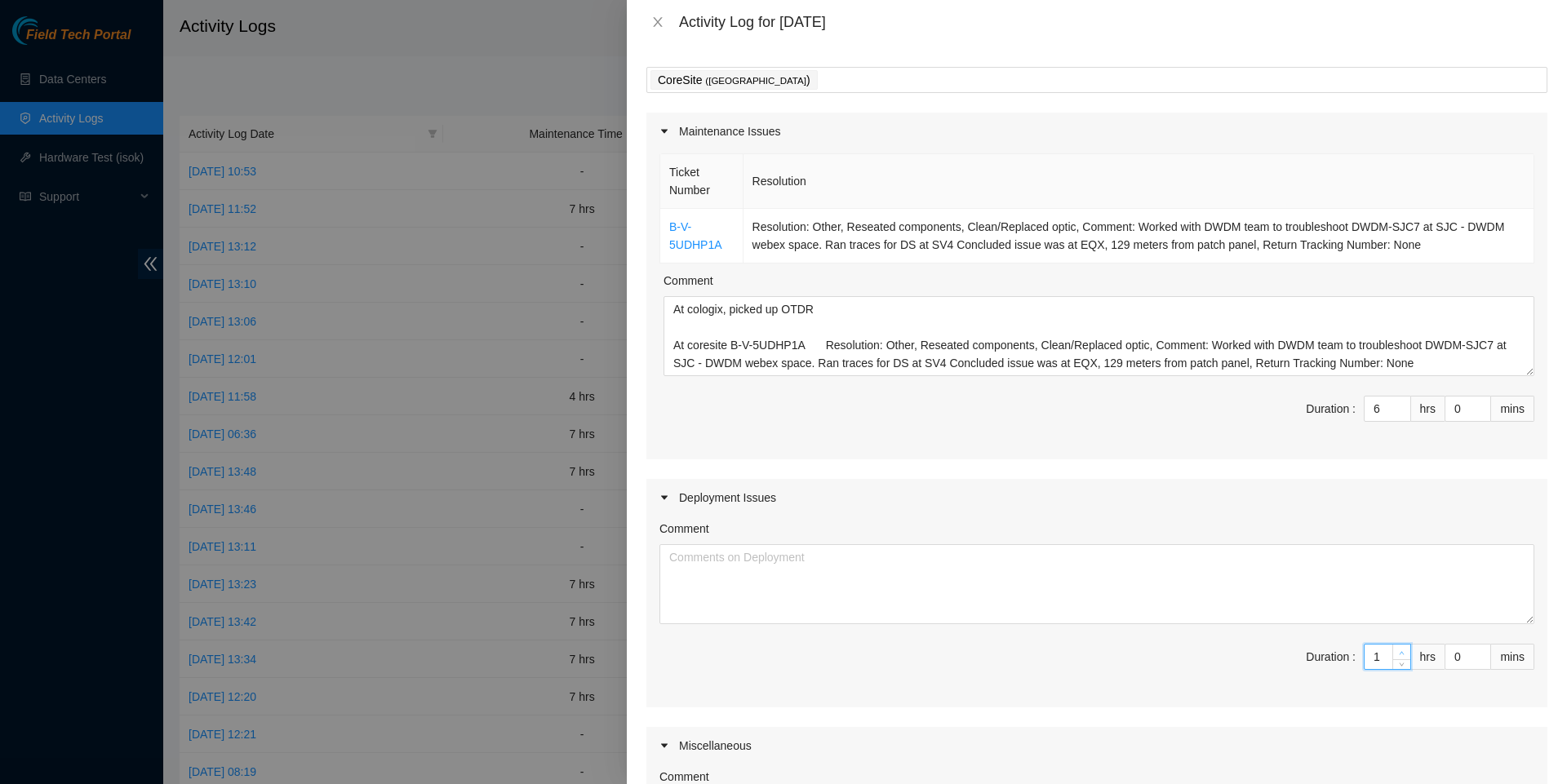
click at [1397, 658] on span "up" at bounding box center [1402, 652] width 10 height 10
click at [1252, 597] on textarea "Comment" at bounding box center [1096, 584] width 875 height 80
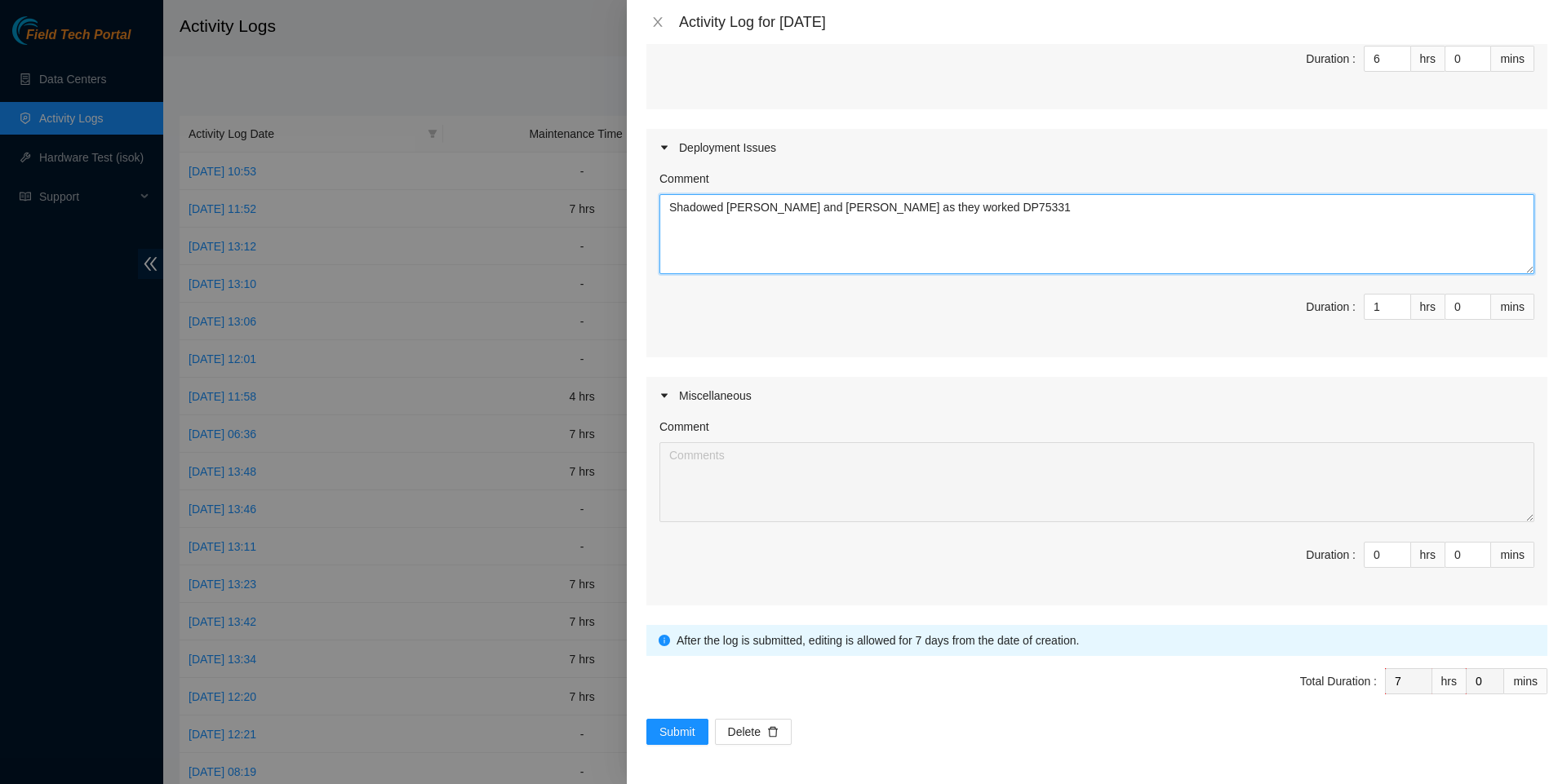
scroll to position [445, 0]
type textarea "Shadowed Danny and Luis as they worked DP75331"
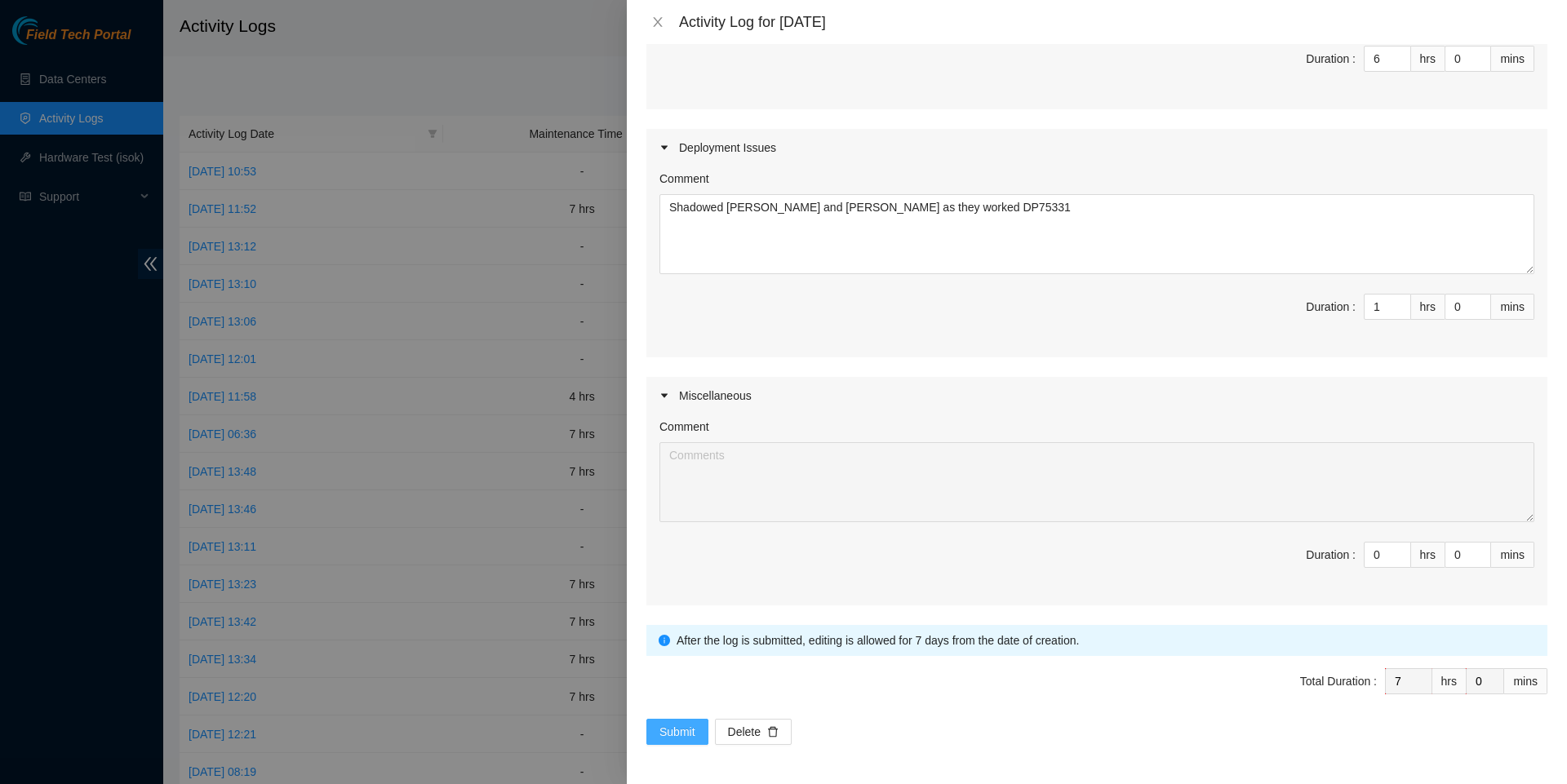
click at [679, 733] on span "Submit" at bounding box center [677, 732] width 36 height 18
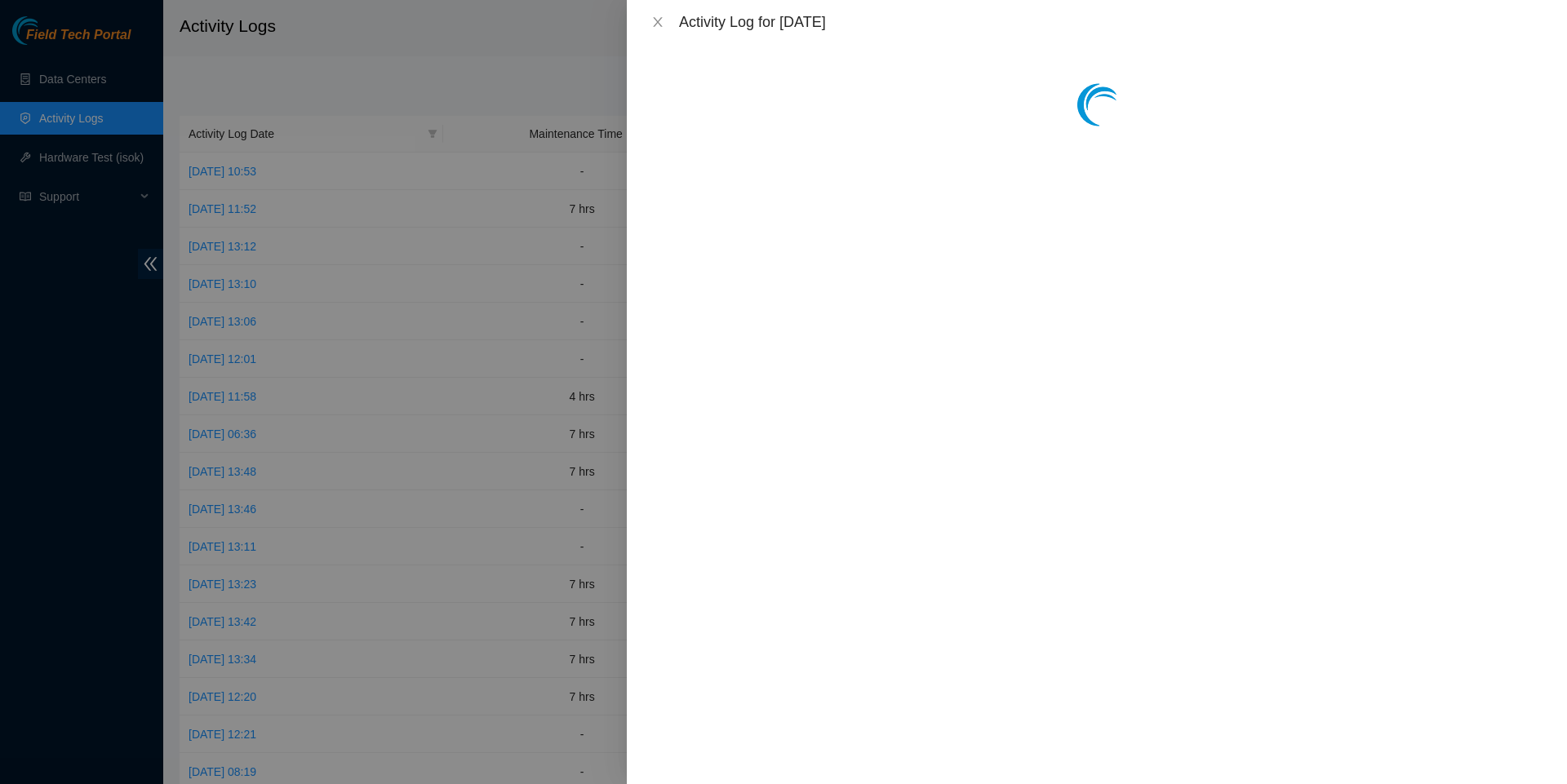
scroll to position [0, 0]
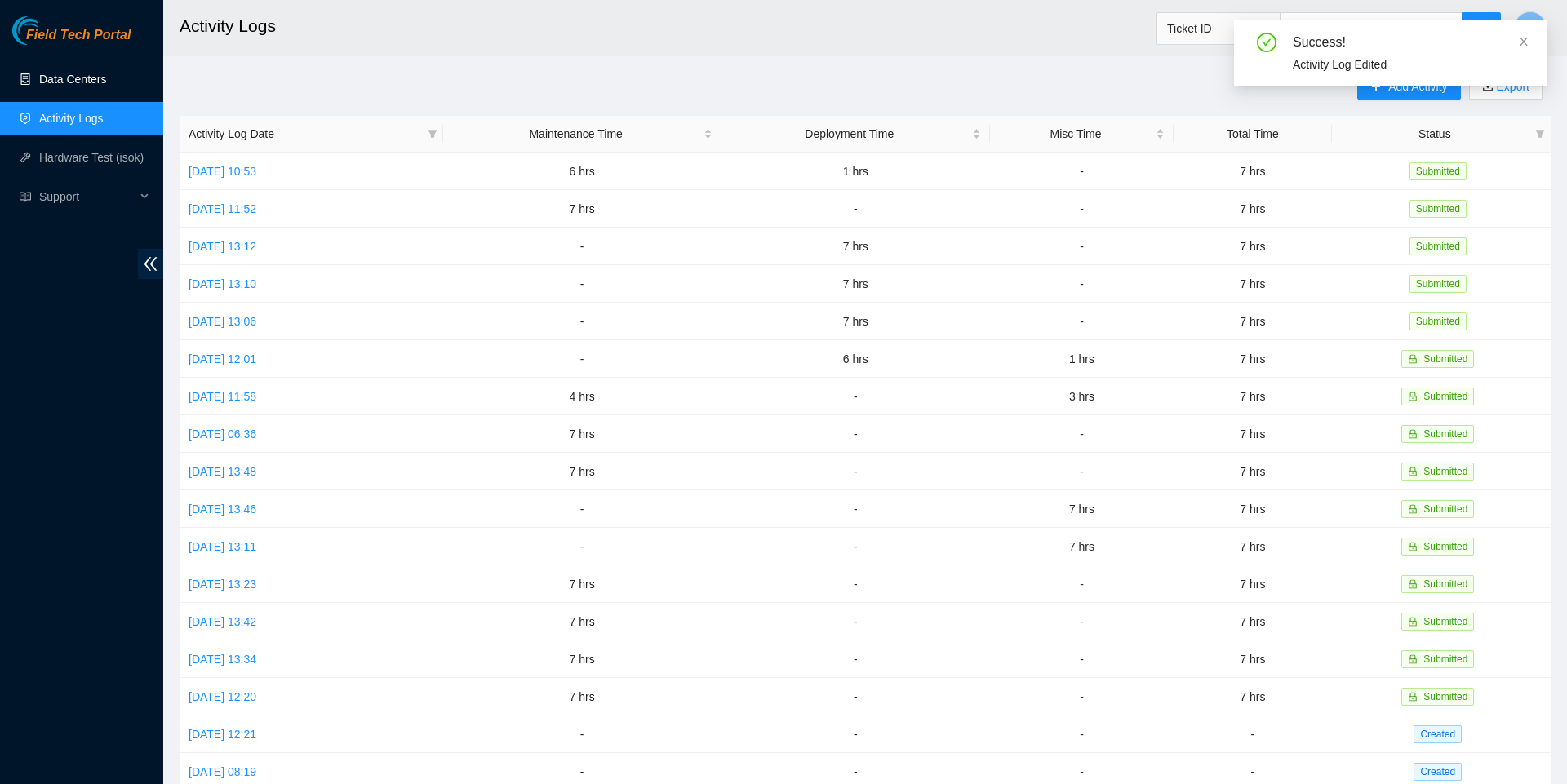
click at [83, 78] on link "Data Centers" at bounding box center [72, 78] width 67 height 13
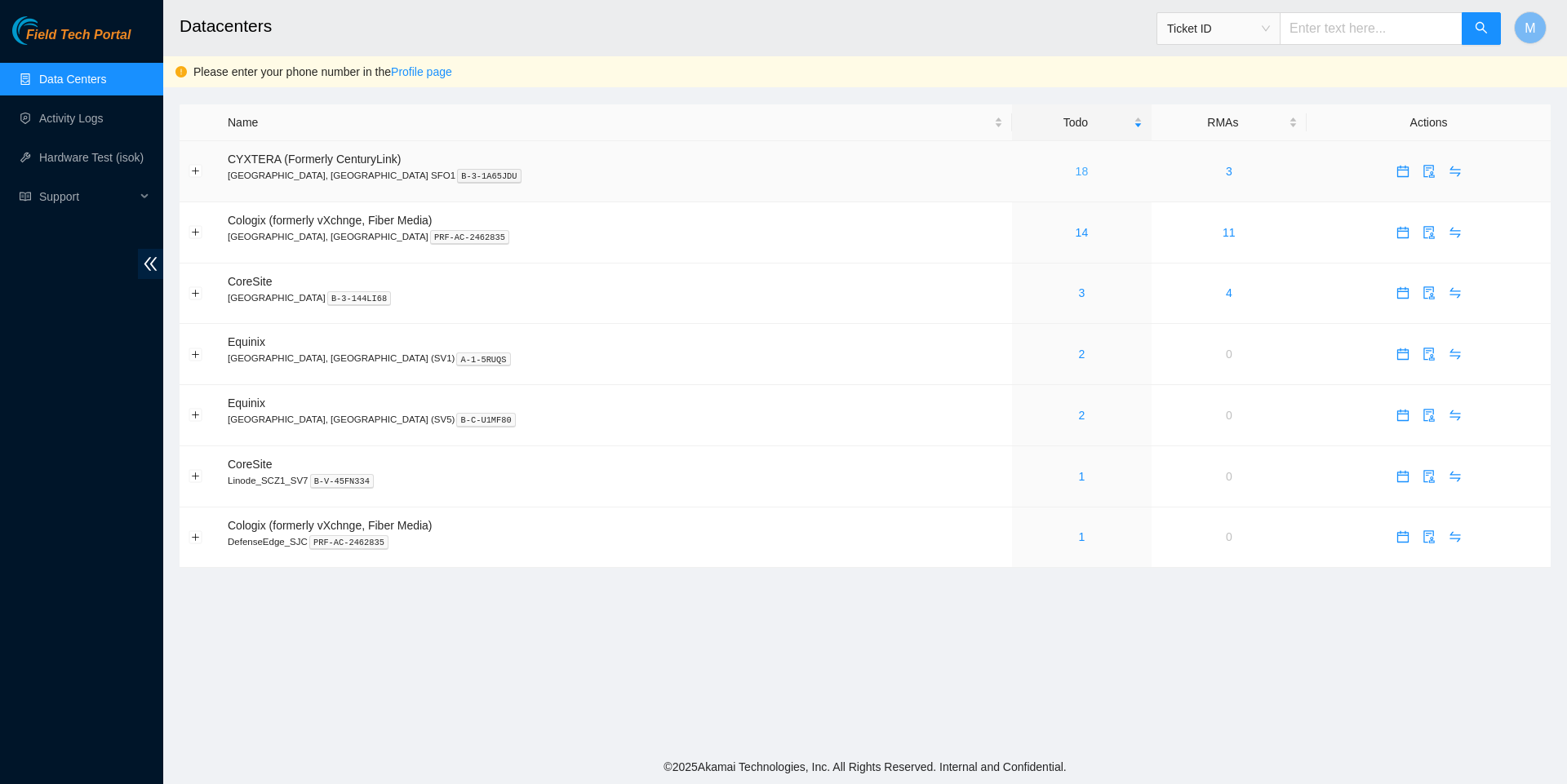
click at [1075, 177] on link "18" at bounding box center [1081, 171] width 13 height 13
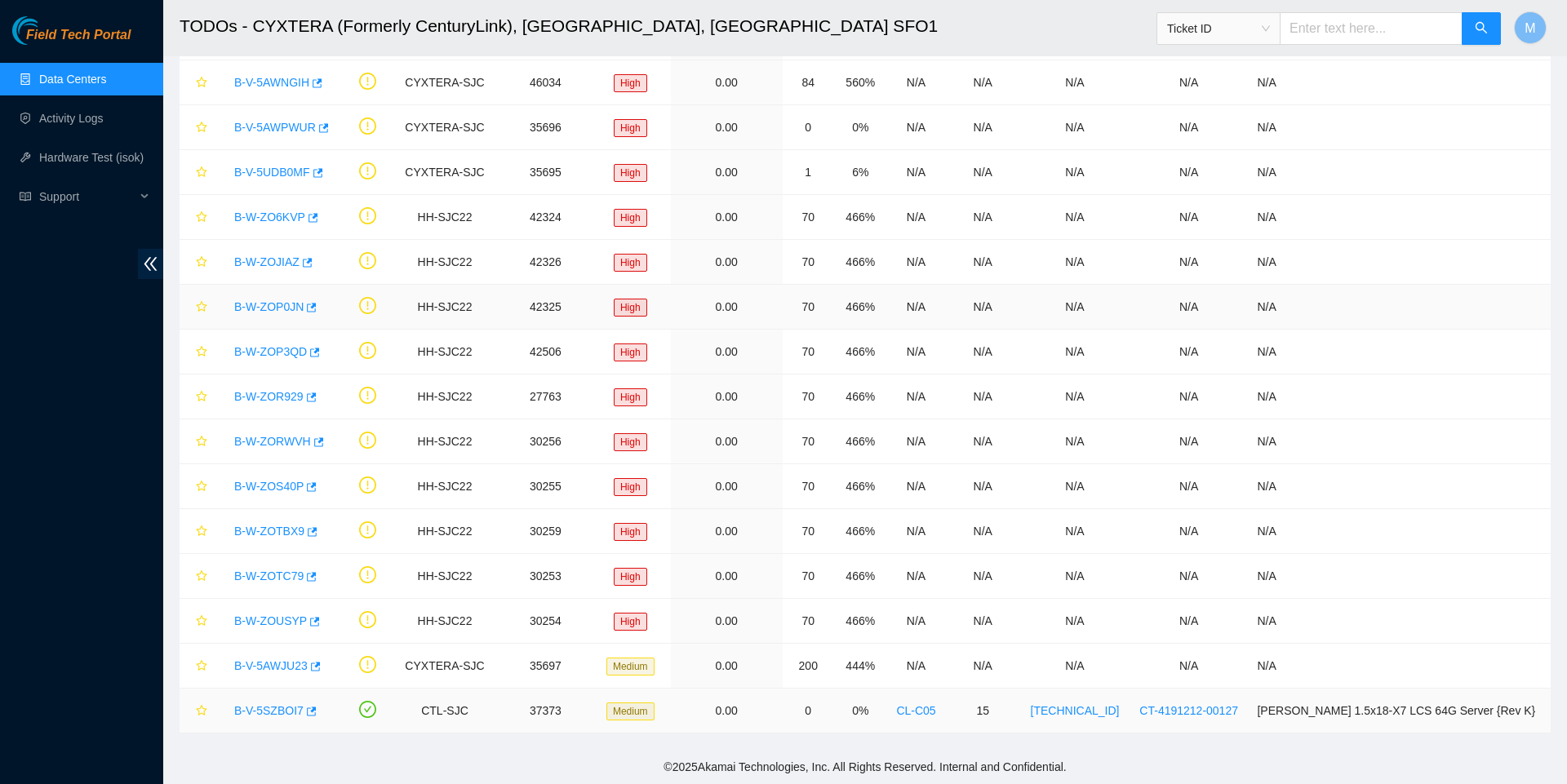
scroll to position [212, 0]
click at [323, 579] on body "Field Tech Portal Data Centers Activity Logs Hardware Test (isok) Support TODOs…" at bounding box center [784, 187] width 1567 height 784
click at [319, 664] on icon "button" at bounding box center [315, 666] width 10 height 9
